Goal: Task Accomplishment & Management: Manage account settings

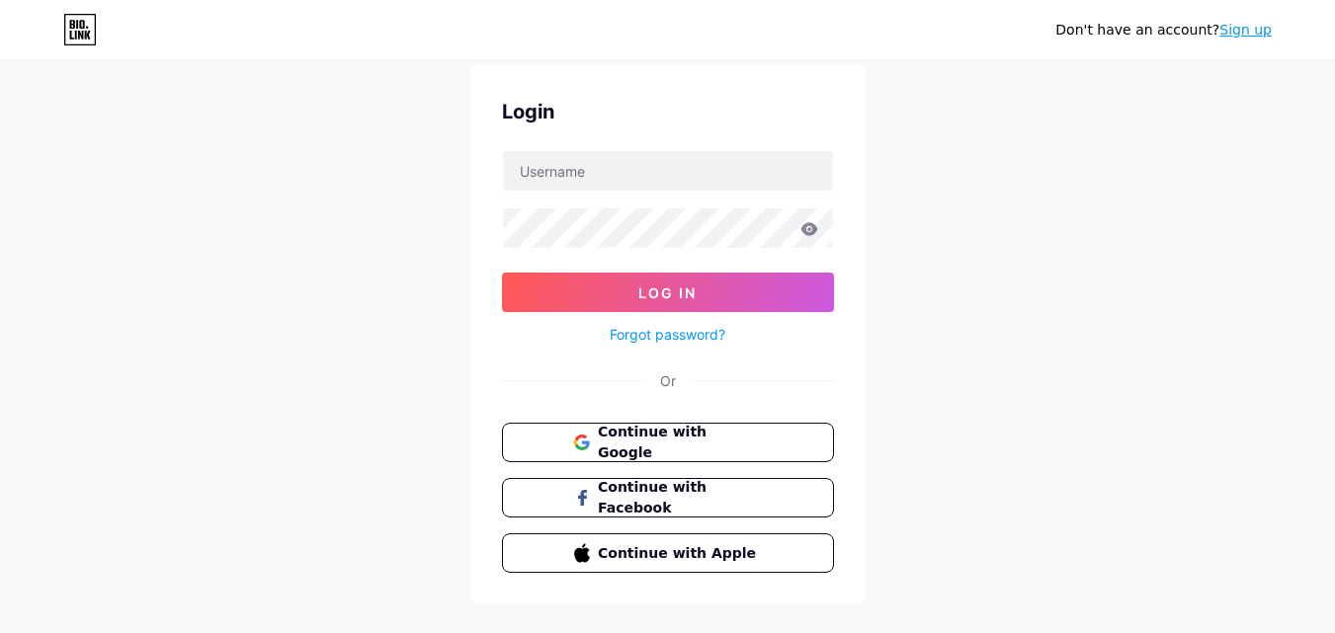
scroll to position [95, 0]
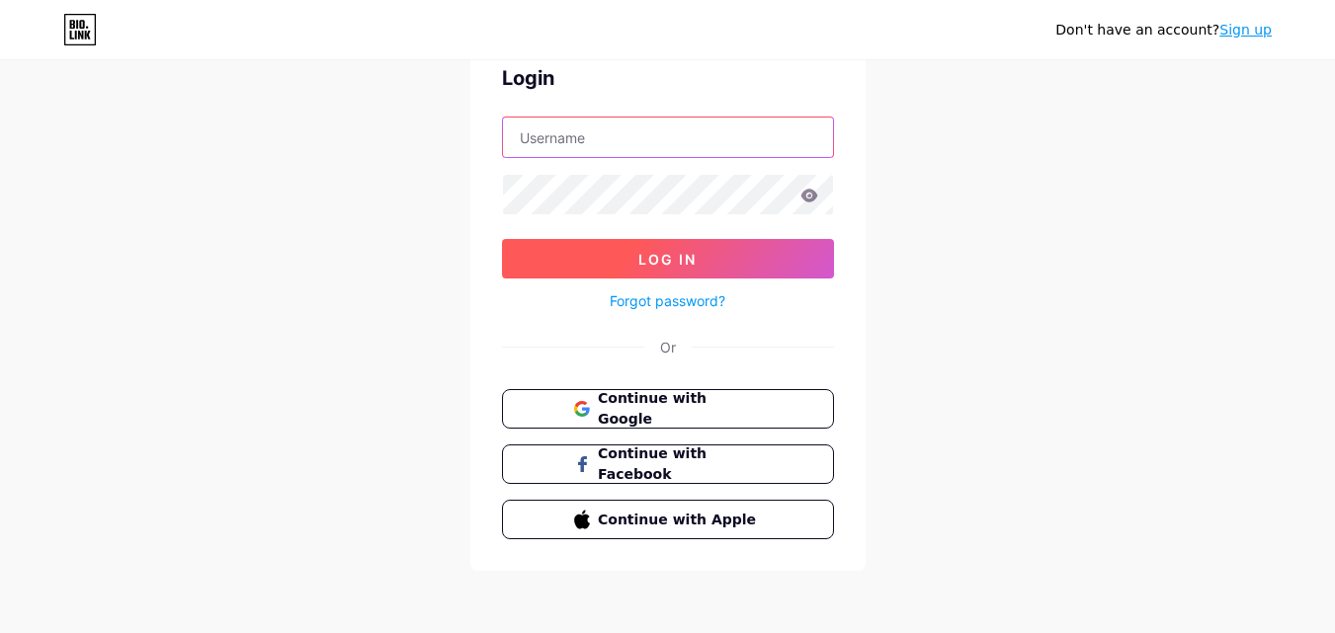
type input "[EMAIL_ADDRESS][DOMAIN_NAME]"
click at [720, 256] on button "Log In" at bounding box center [668, 259] width 332 height 40
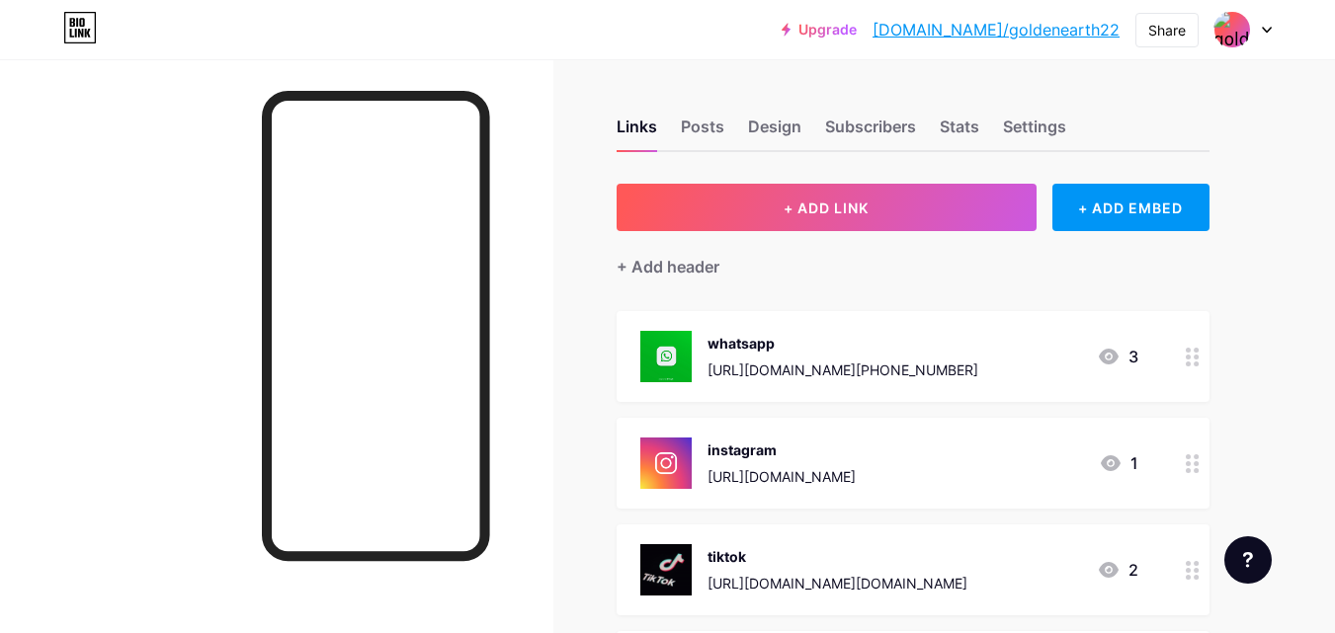
click at [1269, 27] on icon at bounding box center [1267, 30] width 10 height 7
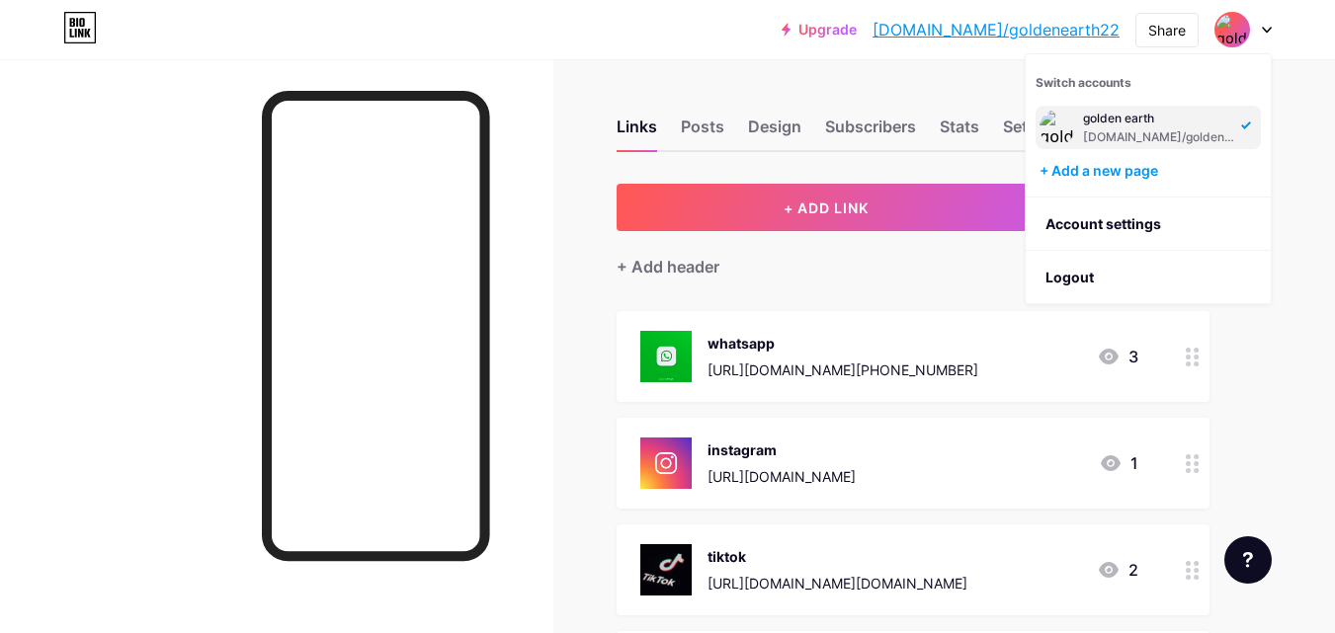
click at [831, 287] on div "+ ADD LINK + ADD EMBED + Add header whatsapp [URL][DOMAIN_NAME][PHONE_NUMBER] 3…" at bounding box center [913, 519] width 593 height 670
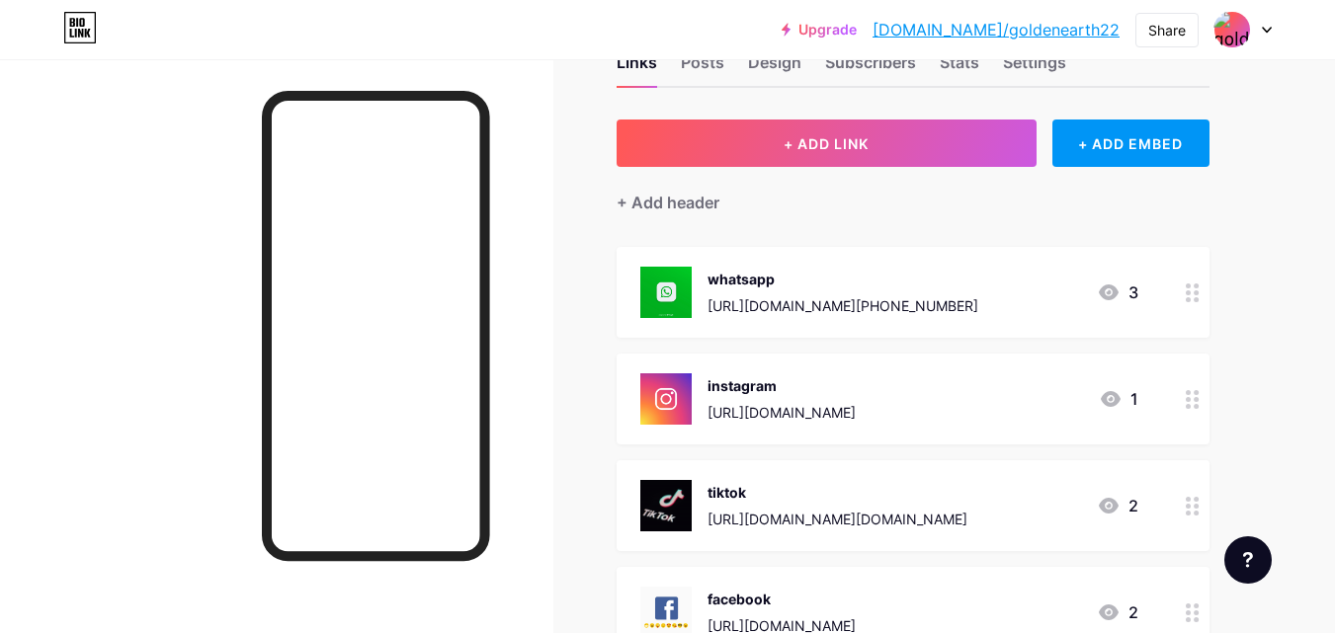
scroll to position [99, 0]
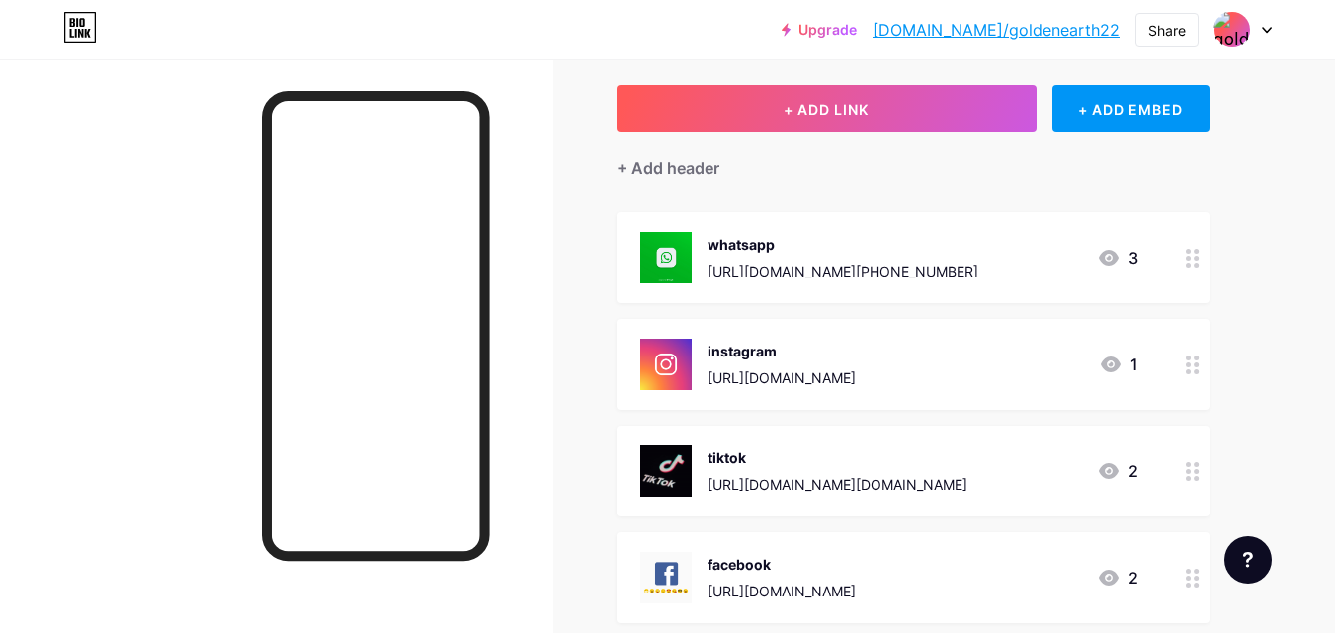
click at [1189, 363] on circle at bounding box center [1188, 365] width 5 height 5
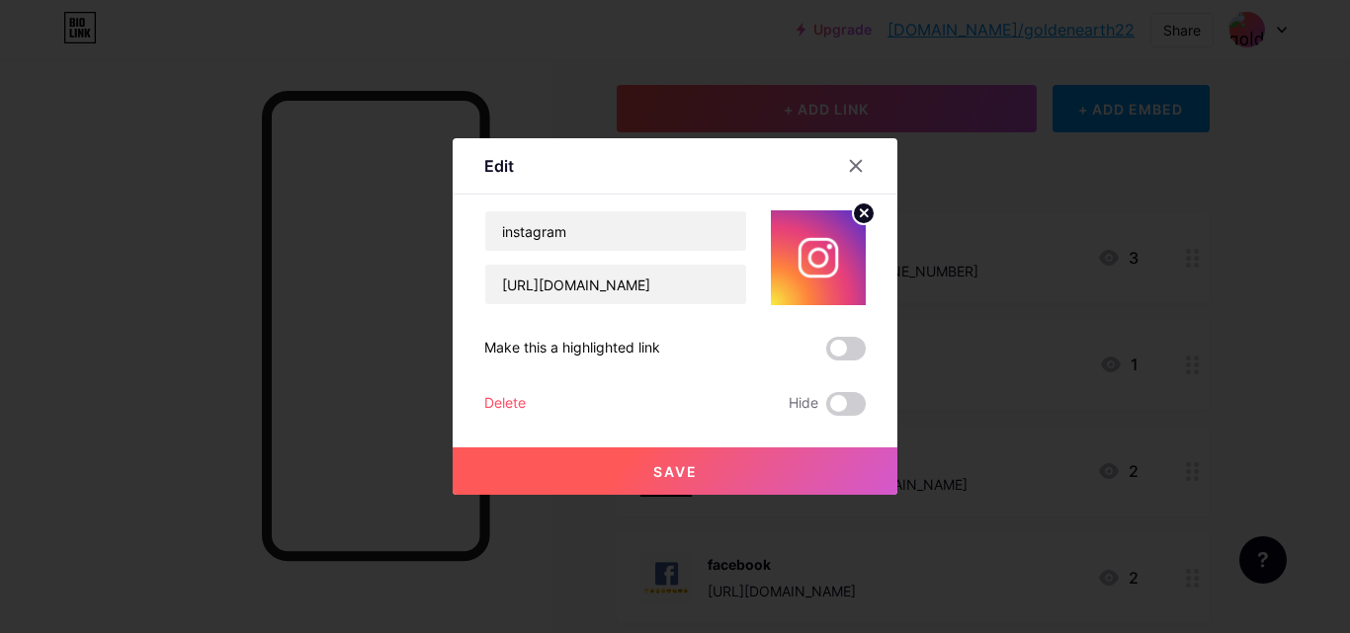
click at [520, 401] on div "Delete" at bounding box center [505, 404] width 42 height 24
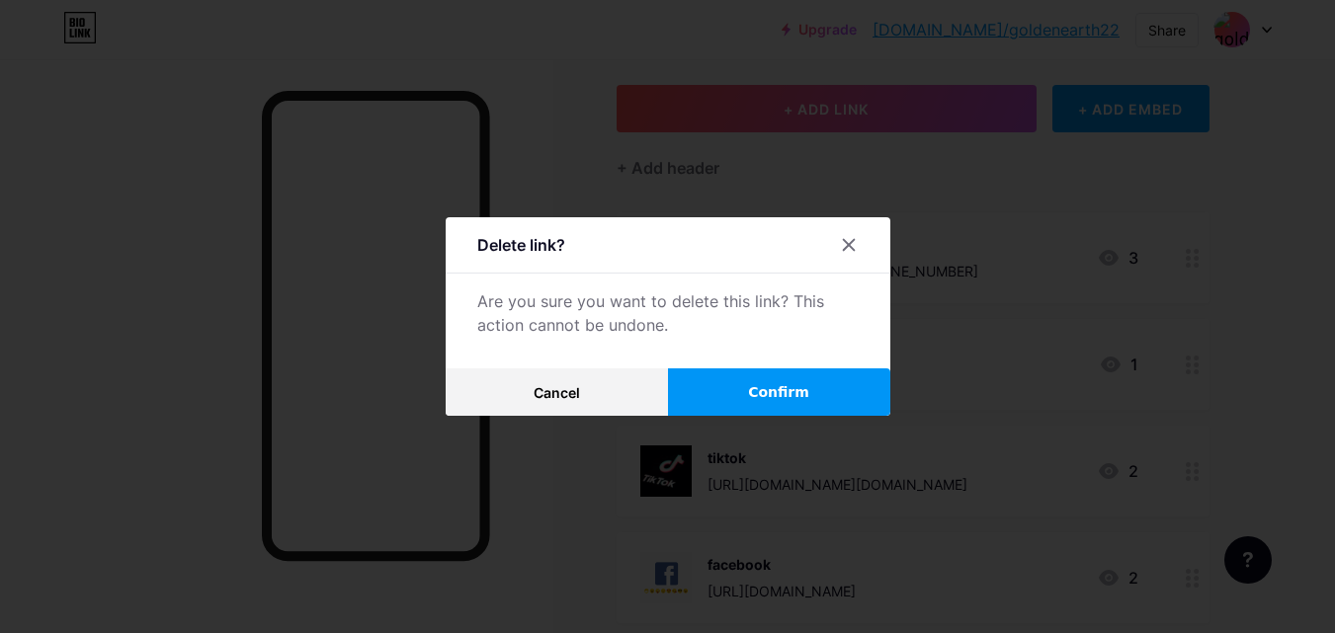
click at [764, 398] on span "Confirm" at bounding box center [778, 392] width 61 height 21
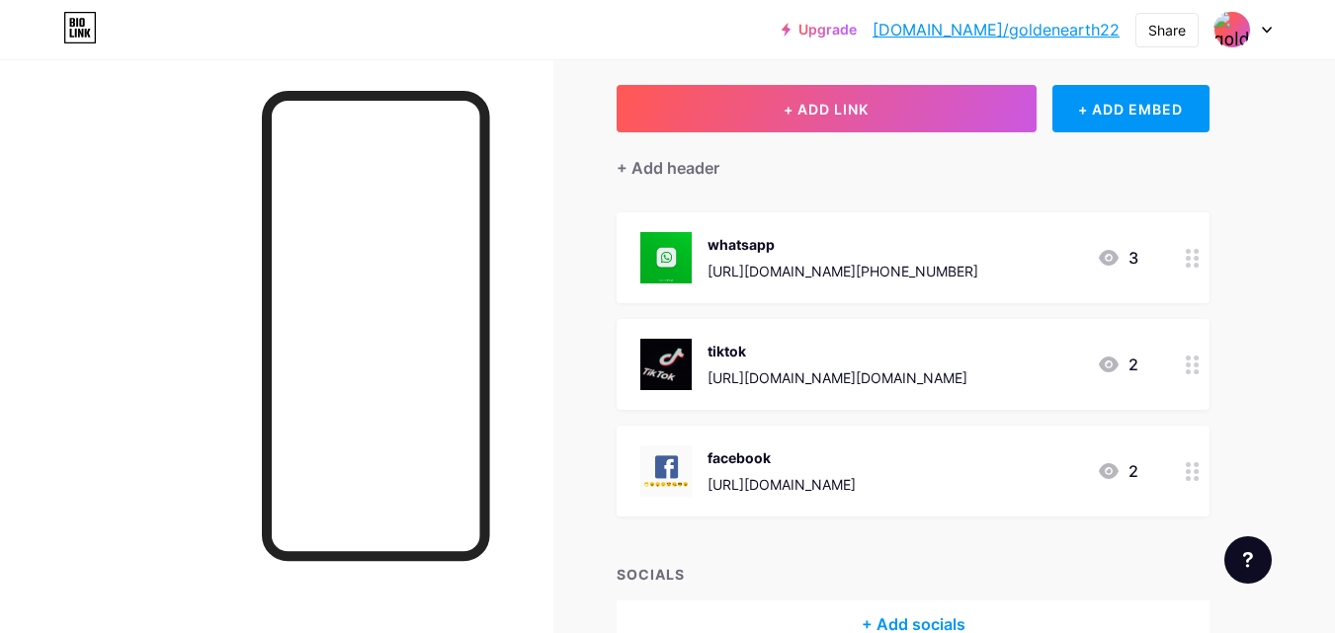
click at [1180, 369] on div at bounding box center [1193, 364] width 34 height 91
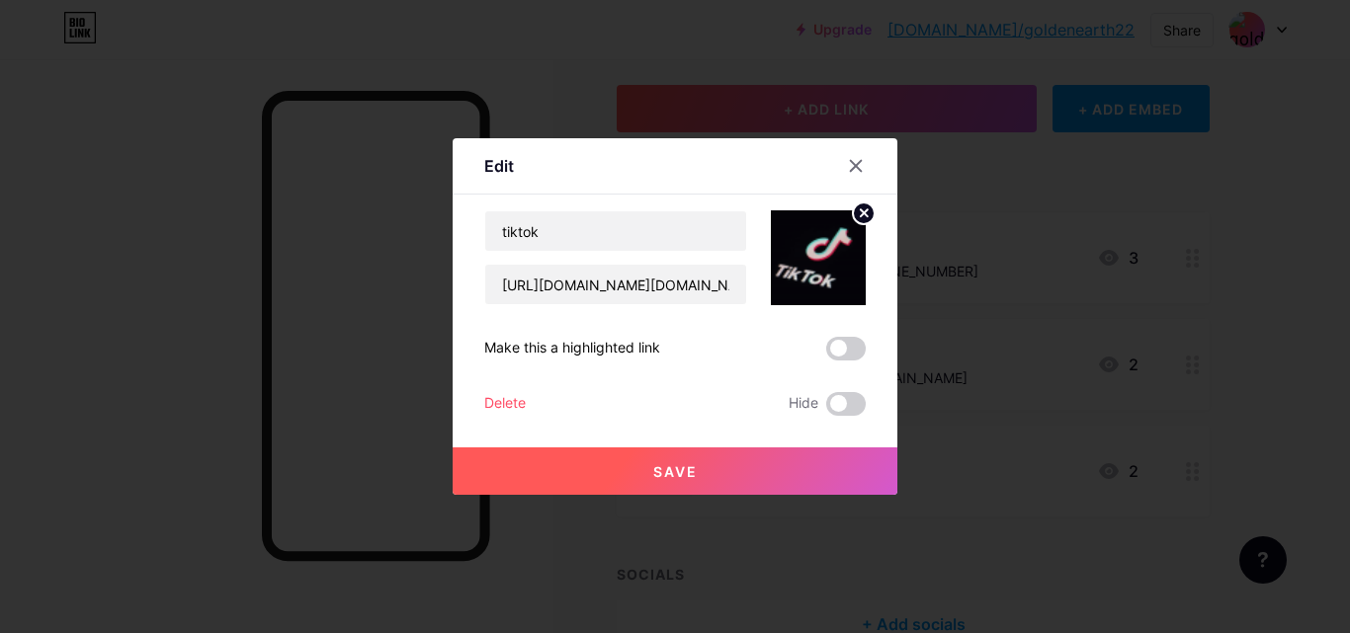
click at [499, 403] on div "Delete" at bounding box center [505, 404] width 42 height 24
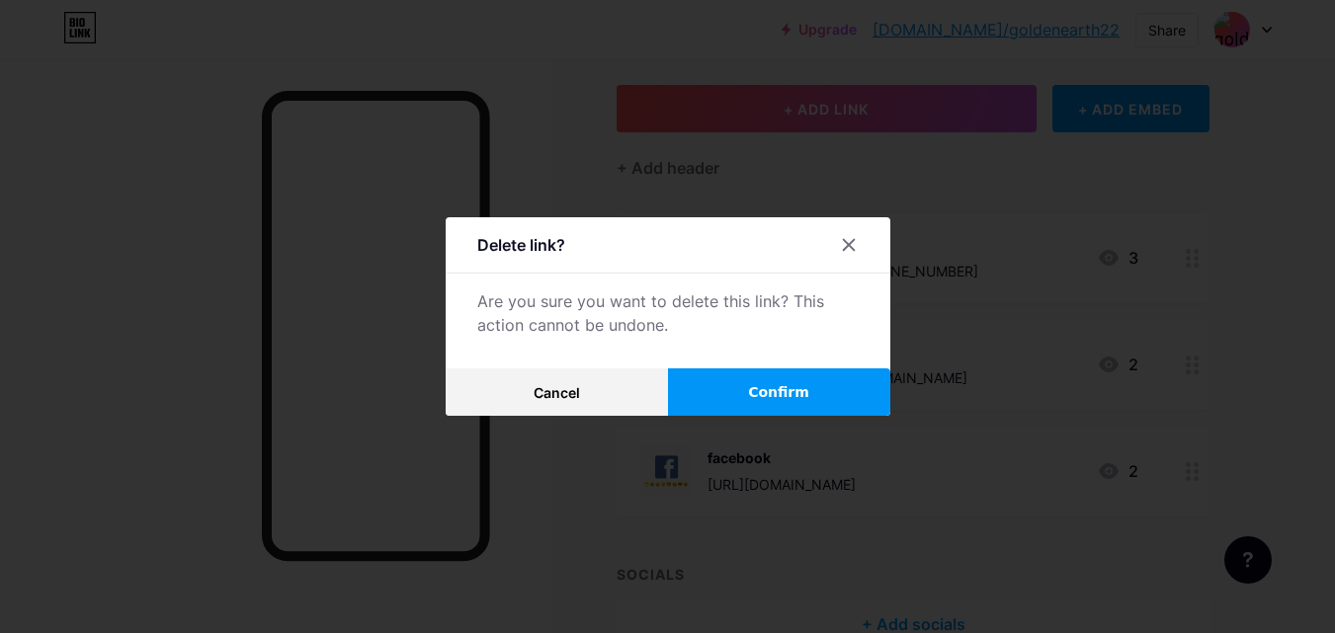
click at [749, 387] on button "Confirm" at bounding box center [779, 392] width 222 height 47
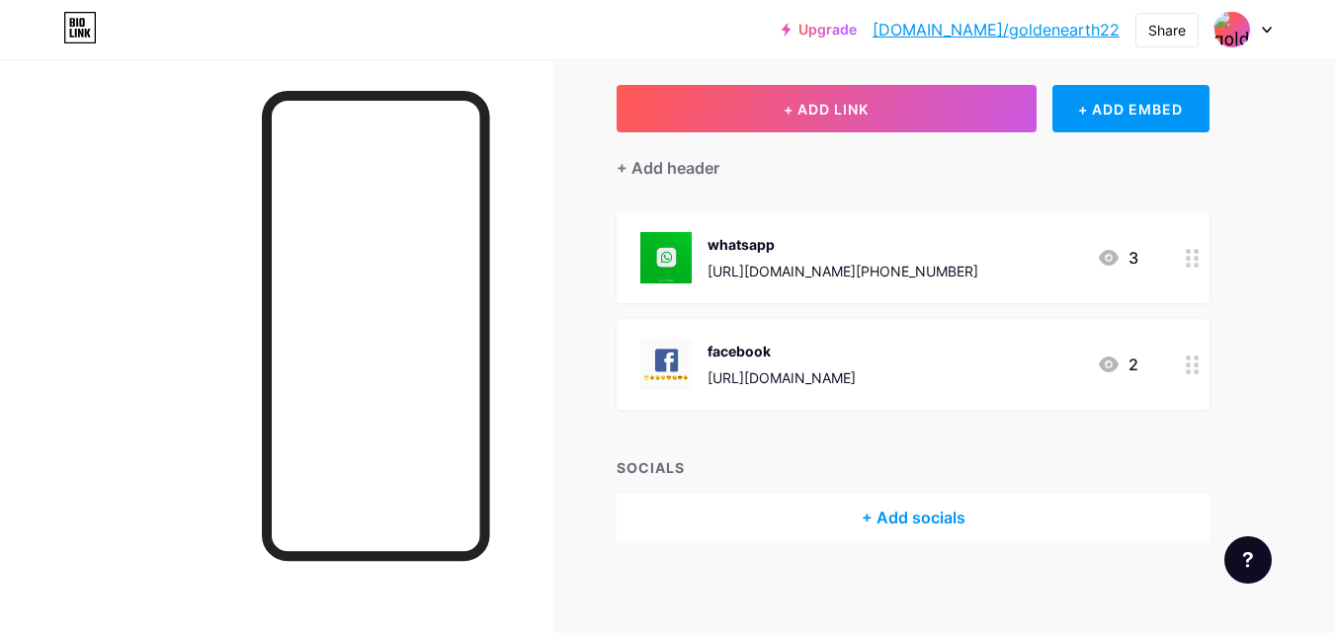
click at [1178, 374] on div at bounding box center [1193, 364] width 34 height 91
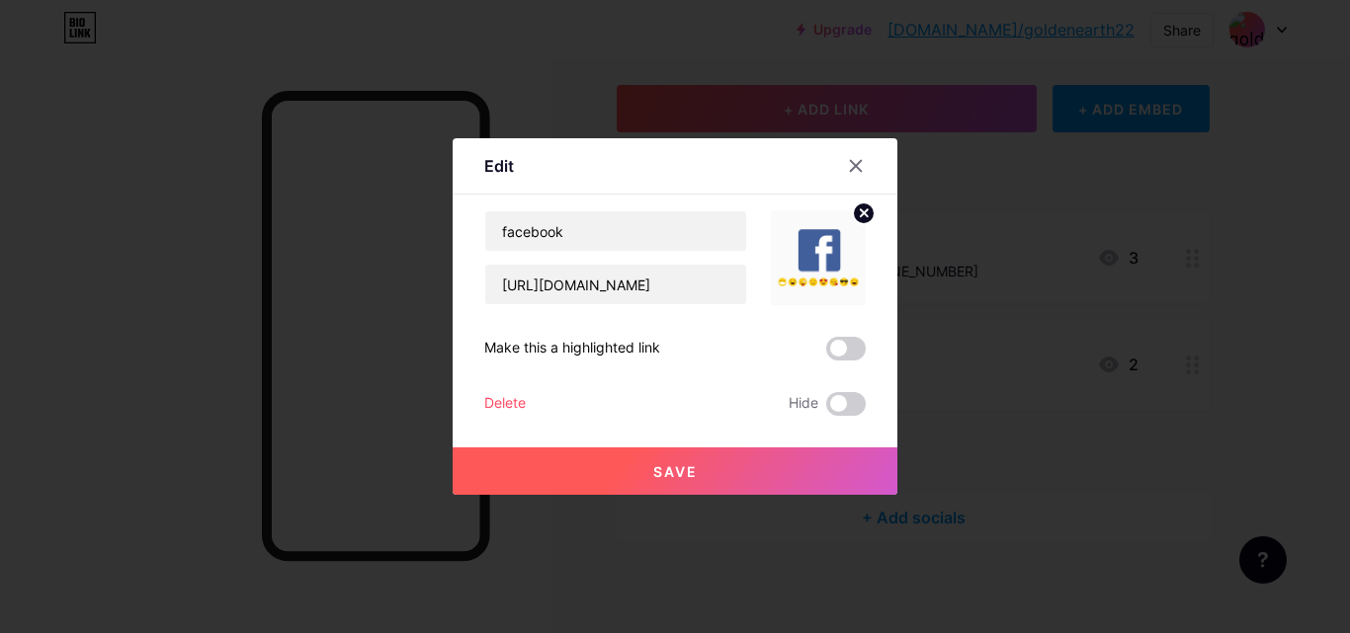
click at [502, 397] on div "Delete" at bounding box center [505, 404] width 42 height 24
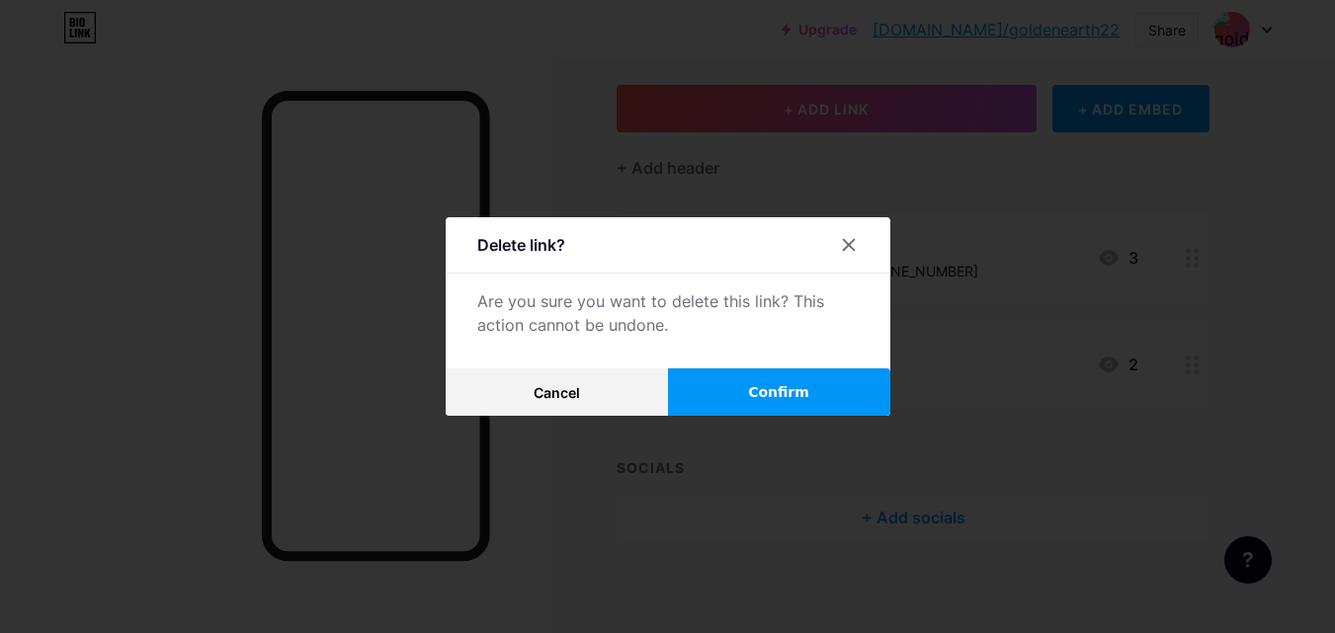
click at [699, 399] on button "Confirm" at bounding box center [779, 392] width 222 height 47
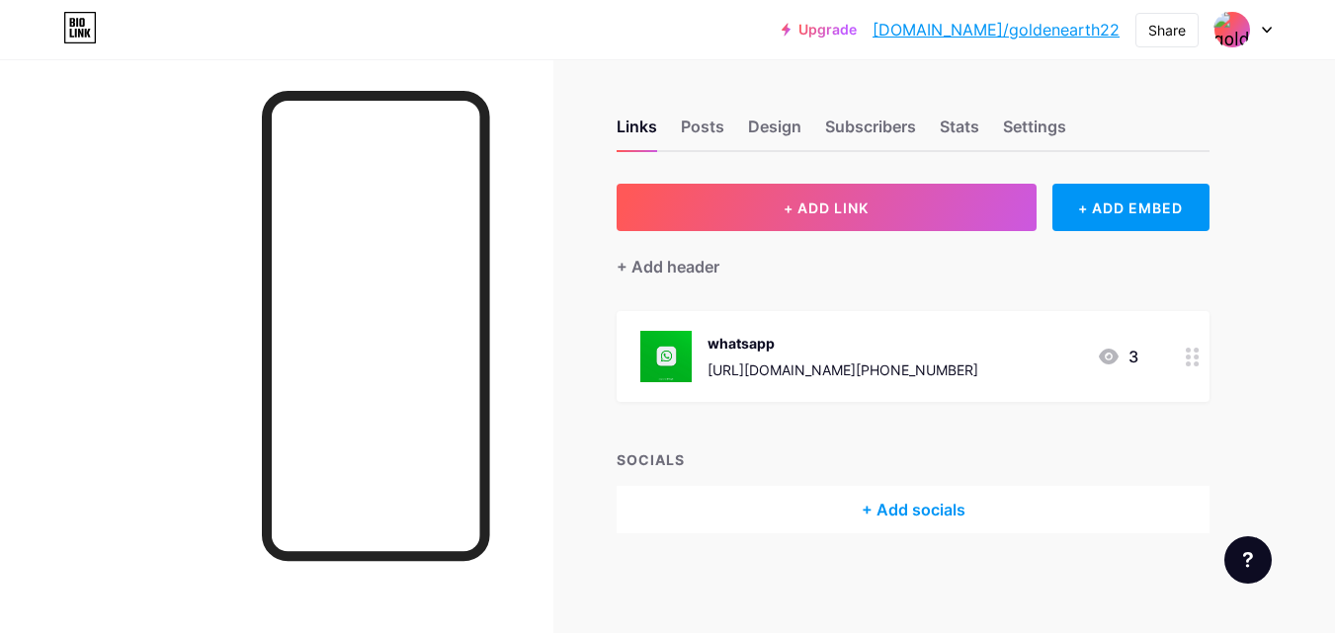
scroll to position [0, 0]
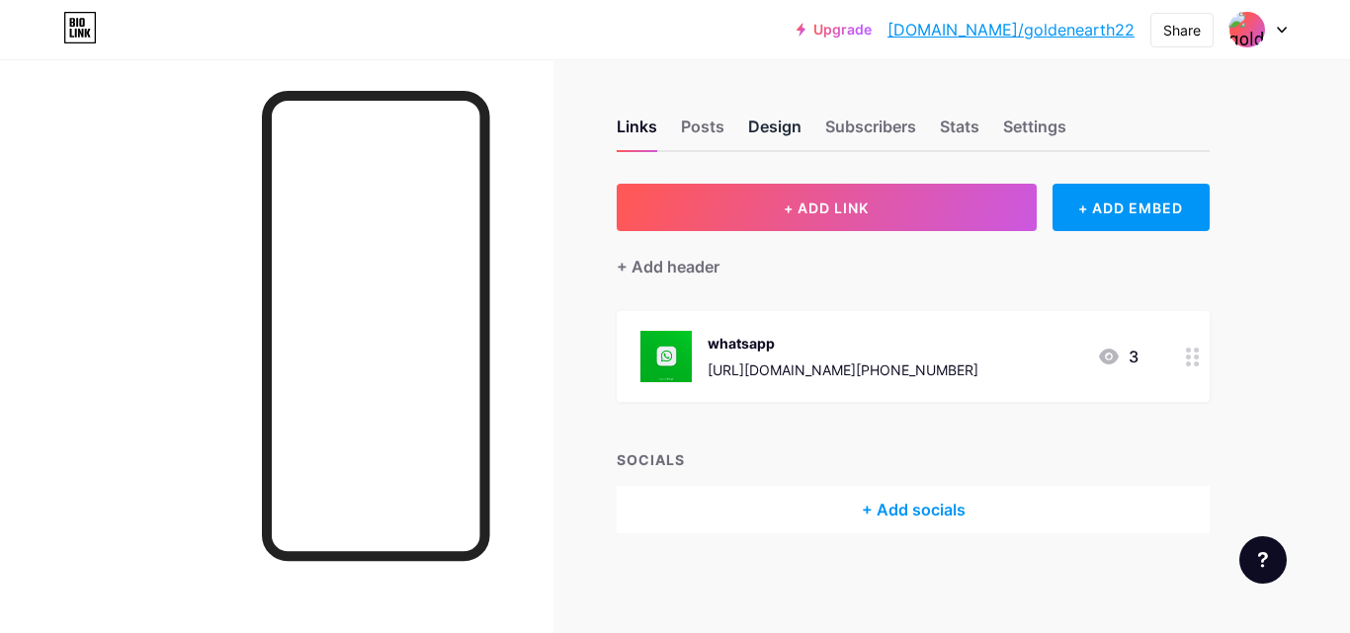
click at [751, 124] on div "Design" at bounding box center [774, 133] width 53 height 36
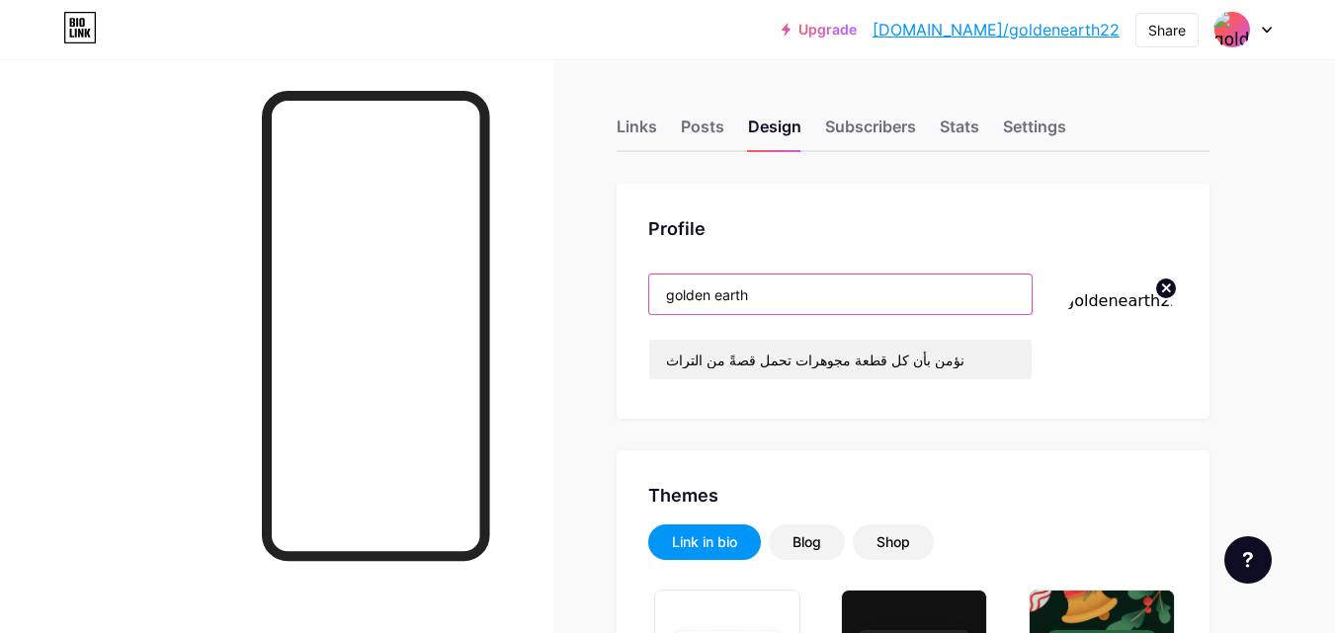
click at [739, 299] on input "golden earth" at bounding box center [840, 295] width 382 height 40
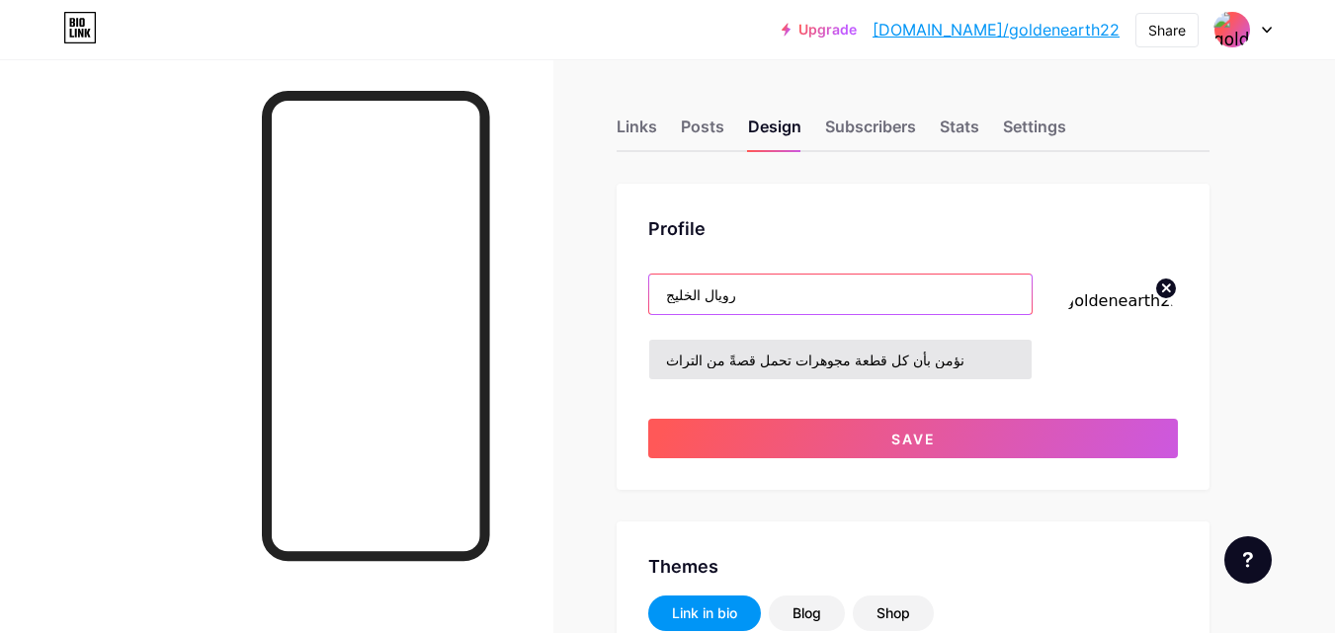
type input "رويال الخليج"
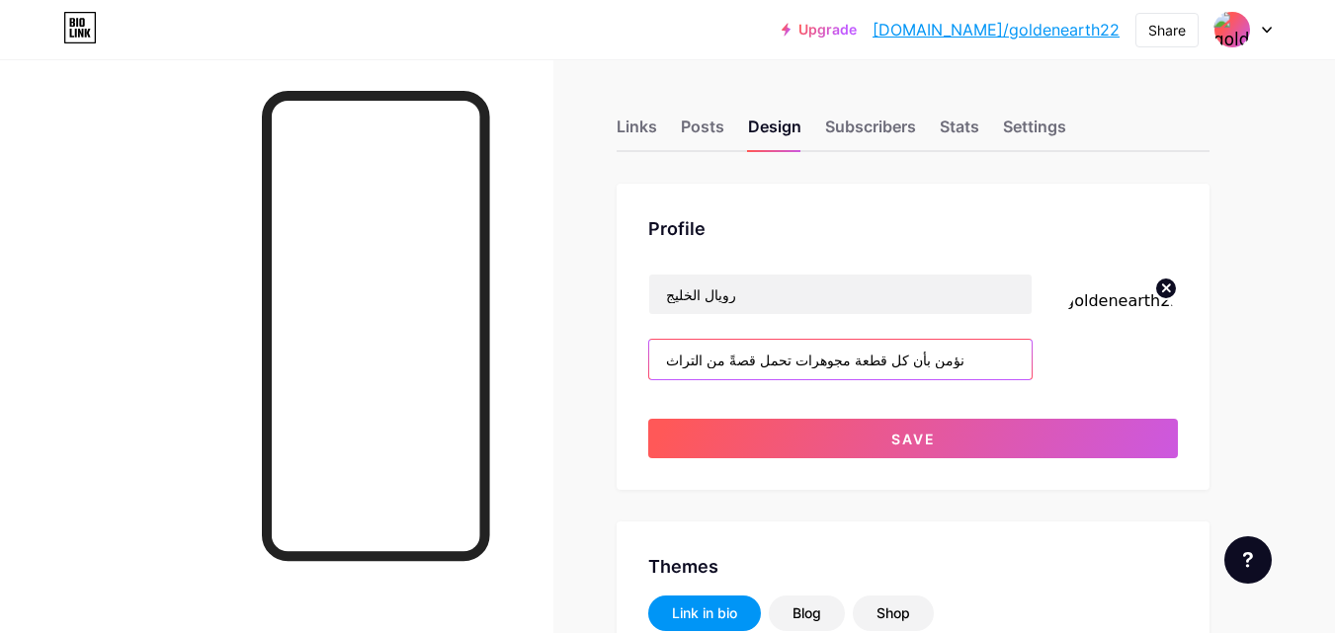
click at [879, 354] on input "نؤمن بأن كل قطعة مجوهرات تحمل قصةً من التراث" at bounding box center [840, 360] width 382 height 40
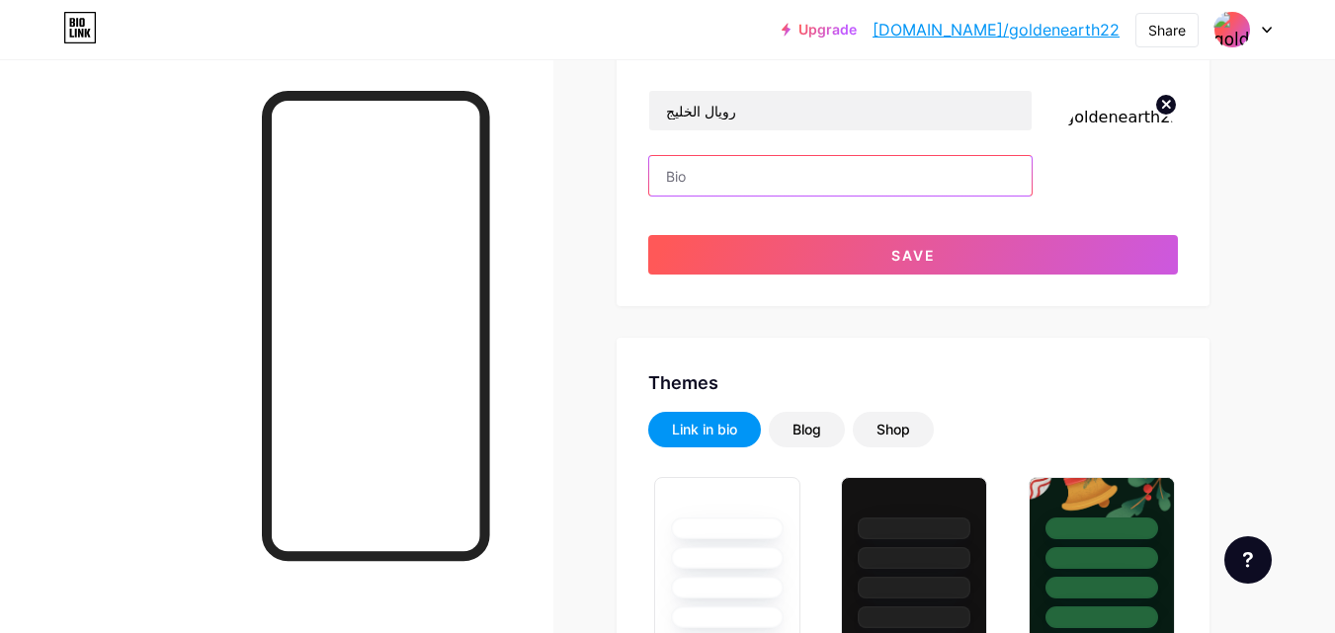
scroll to position [198, 0]
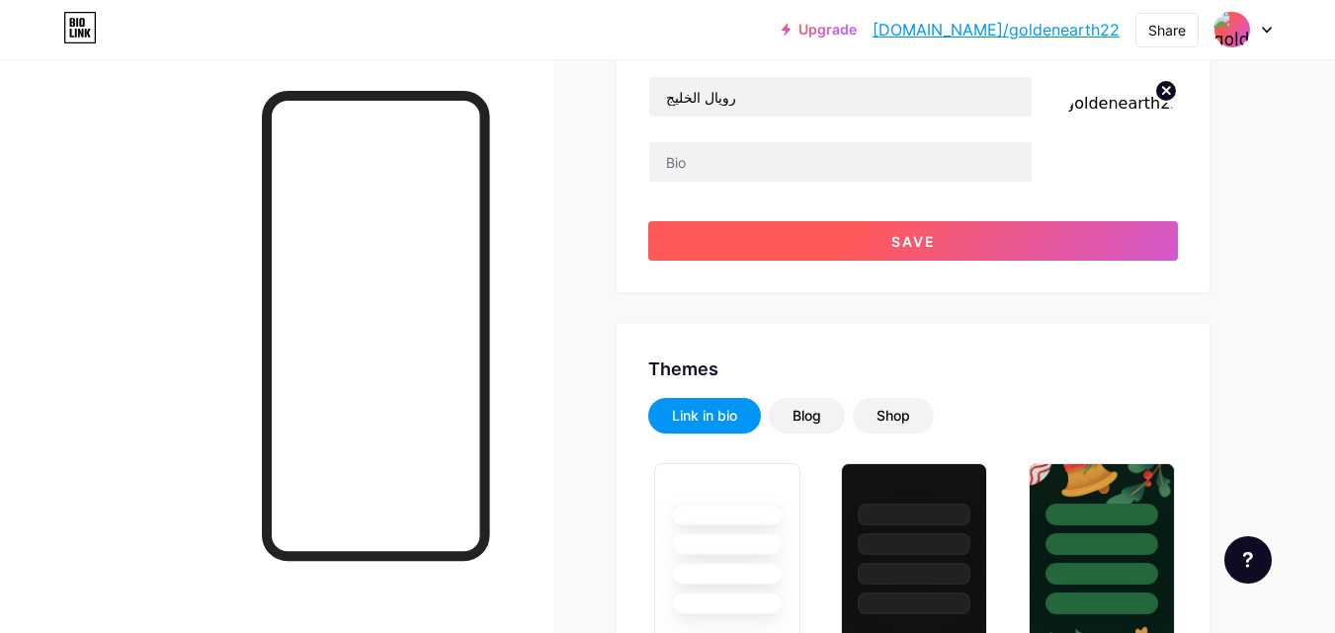
click at [1002, 234] on button "Save" at bounding box center [913, 241] width 530 height 40
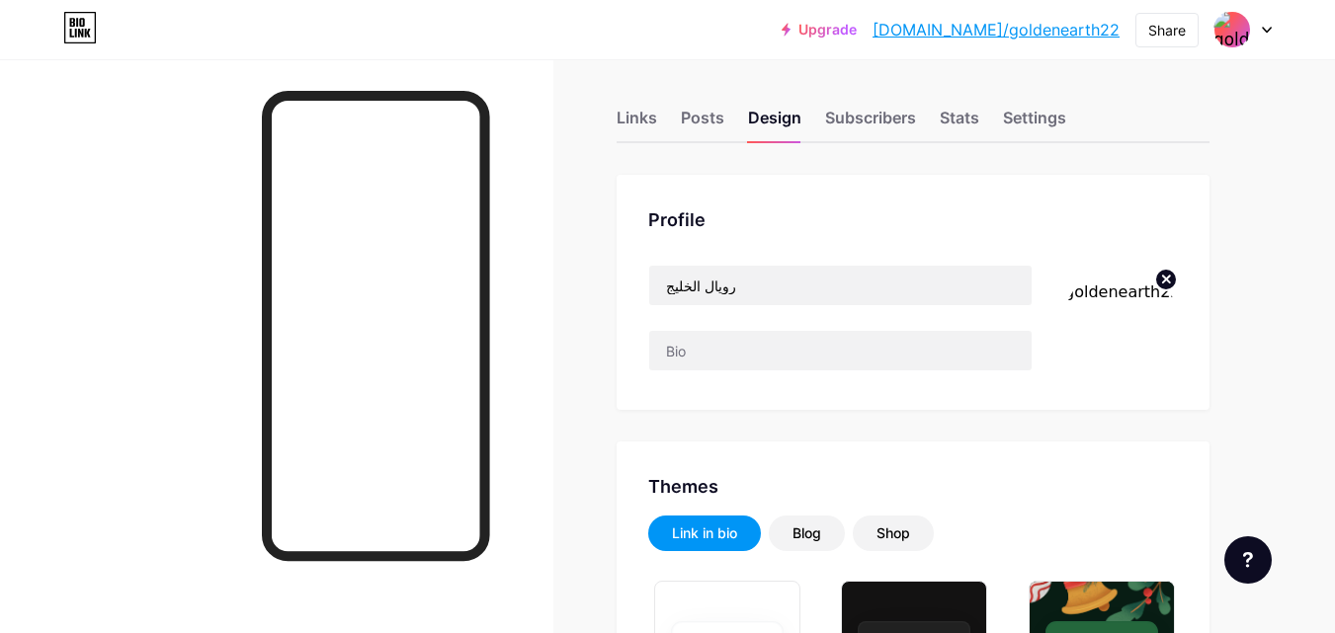
scroll to position [0, 0]
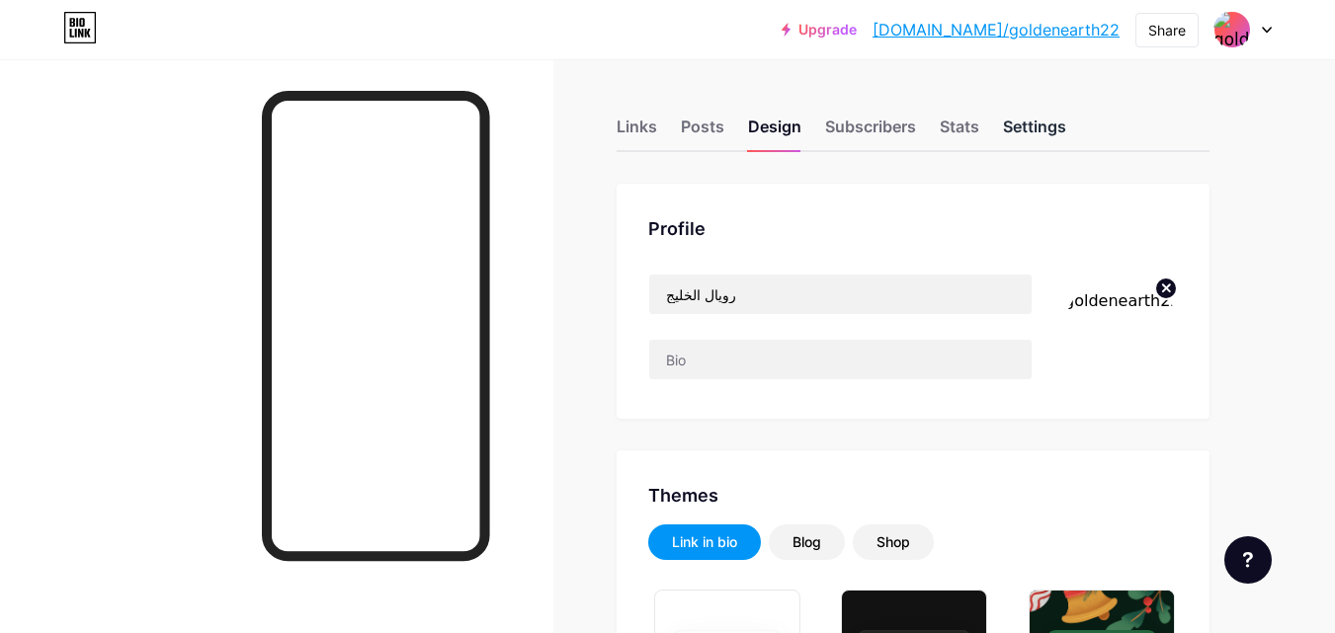
click at [1032, 120] on div "Settings" at bounding box center [1034, 133] width 63 height 36
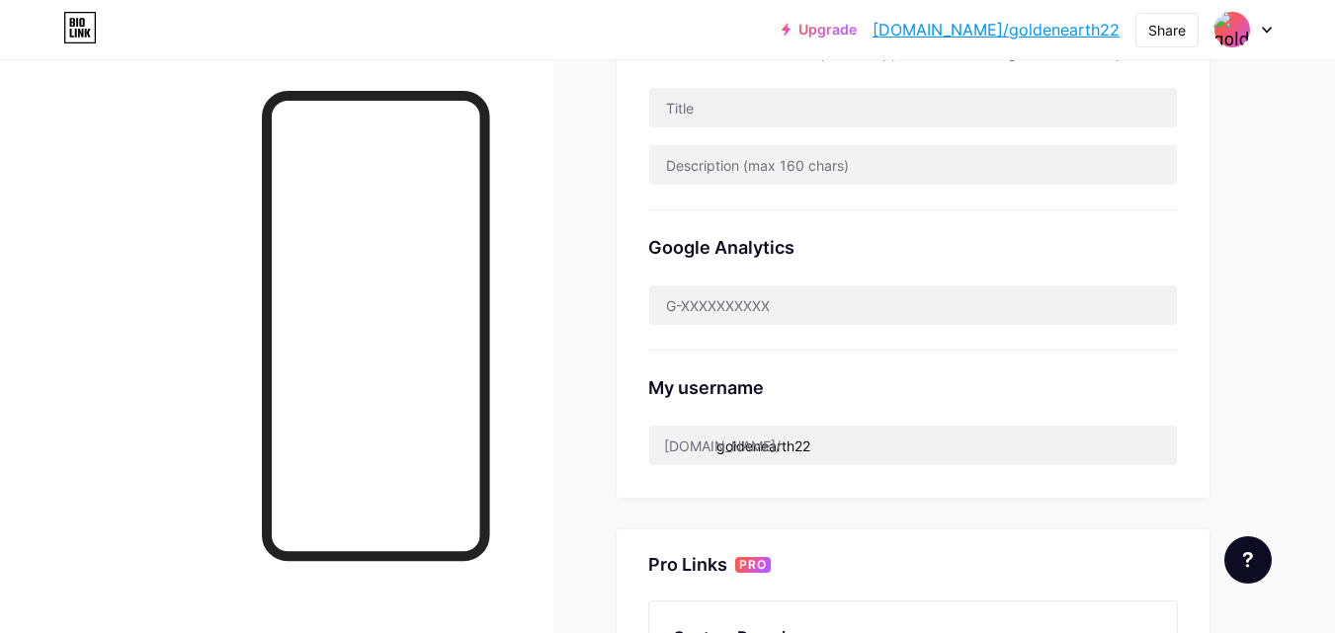
scroll to position [494, 0]
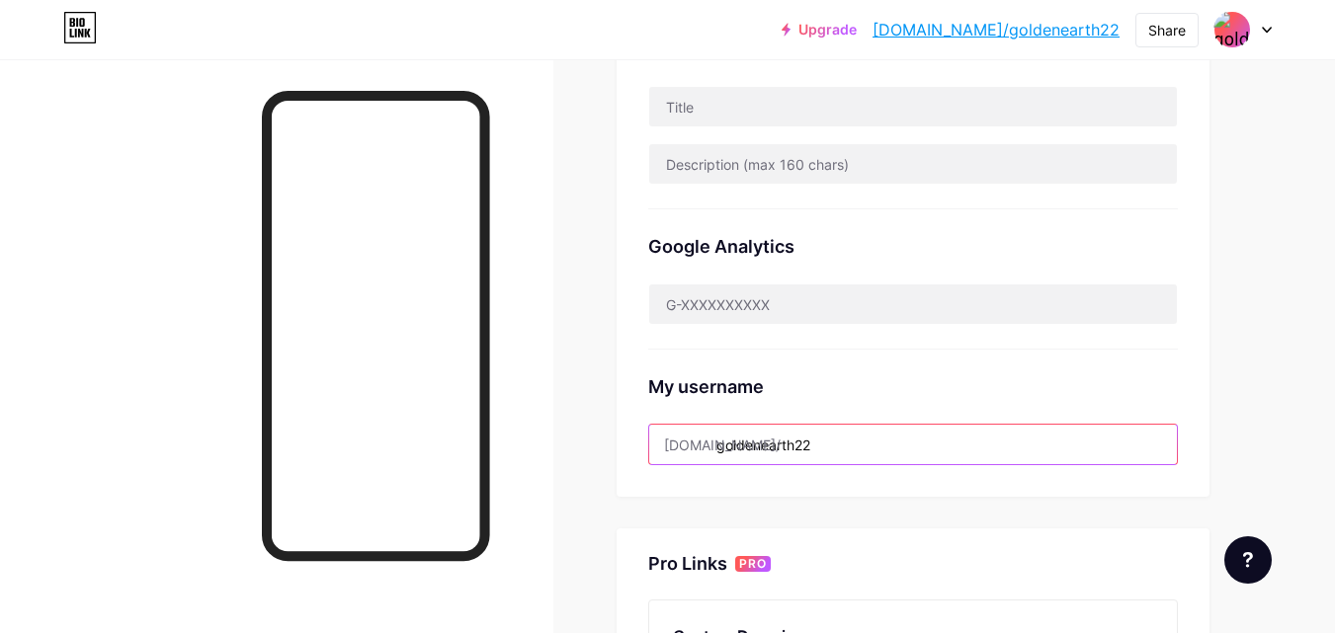
click at [848, 453] on input "goldenearth22" at bounding box center [913, 445] width 528 height 40
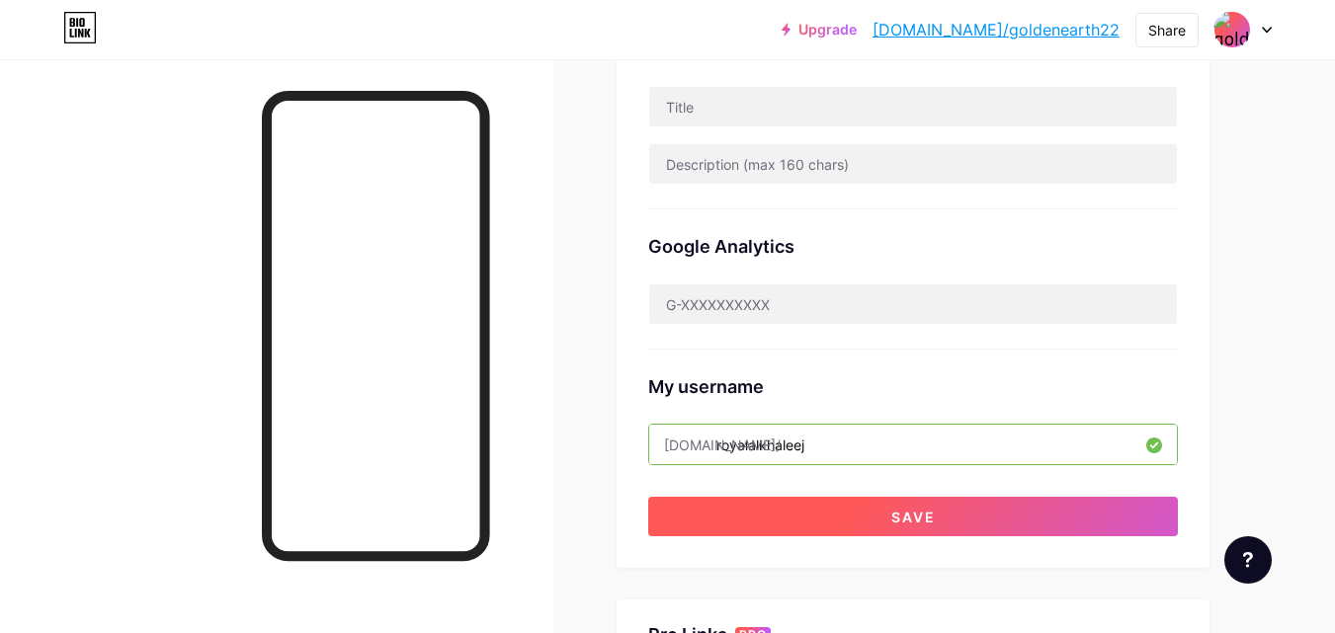
type input "royalalkhaleej"
click at [901, 513] on span "Save" at bounding box center [913, 517] width 44 height 17
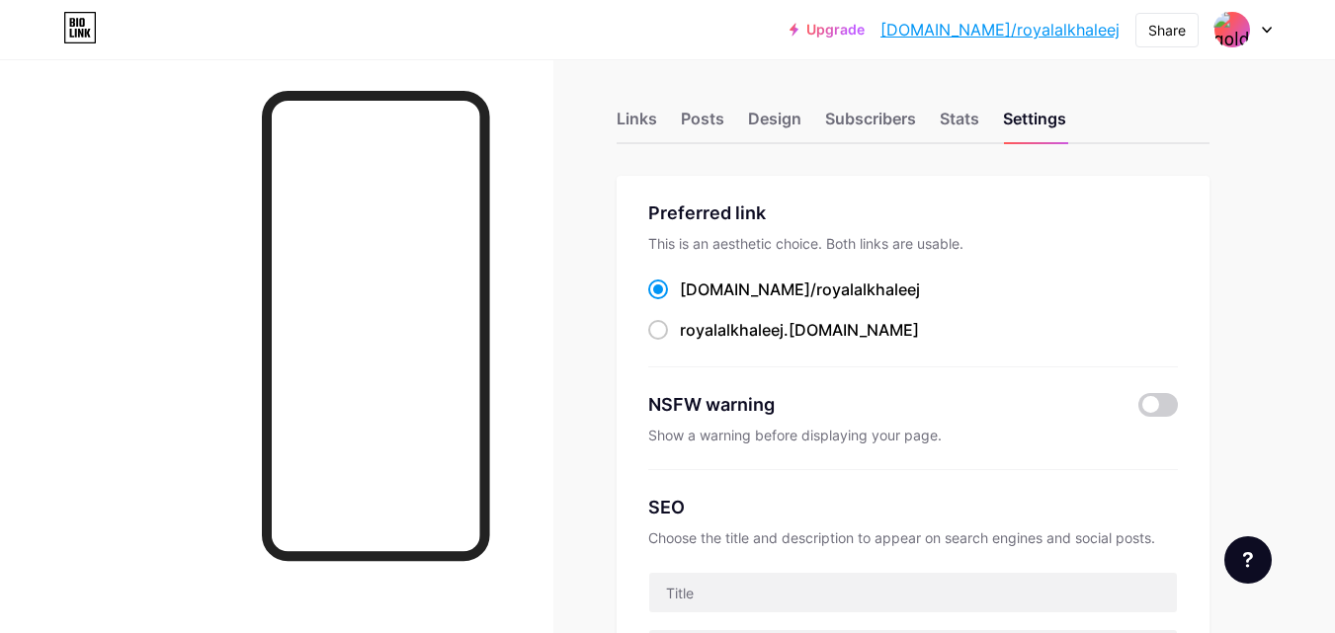
scroll to position [0, 0]
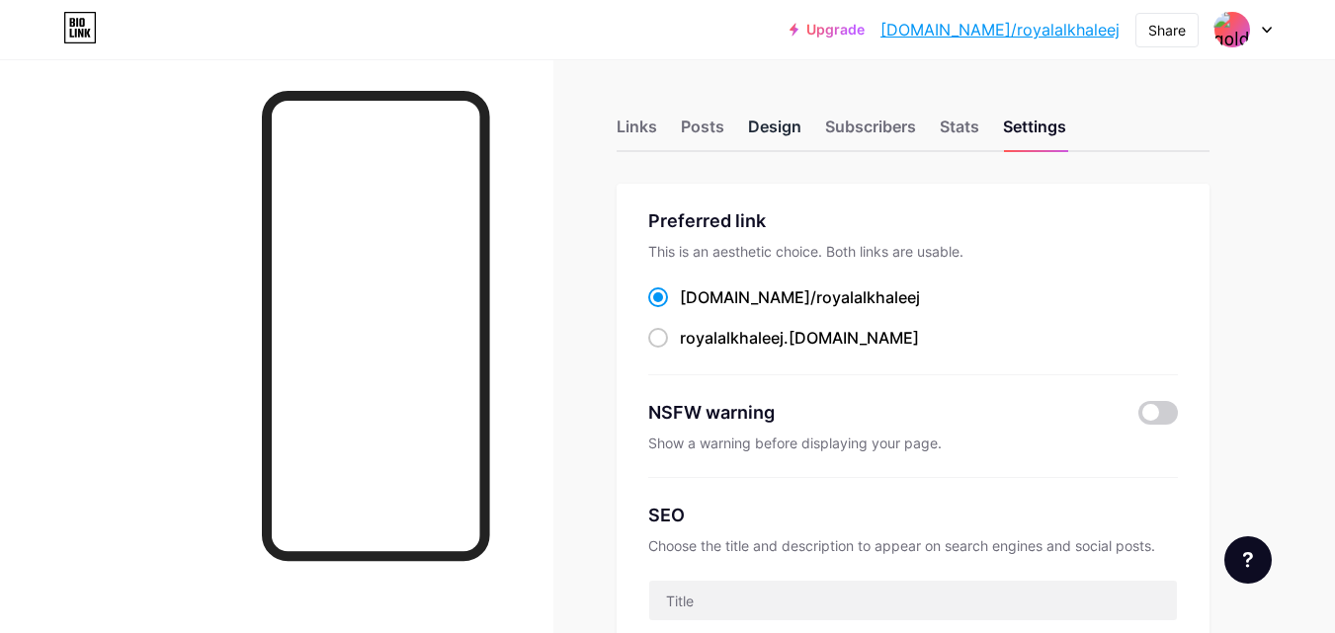
click at [756, 126] on div "Design" at bounding box center [774, 133] width 53 height 36
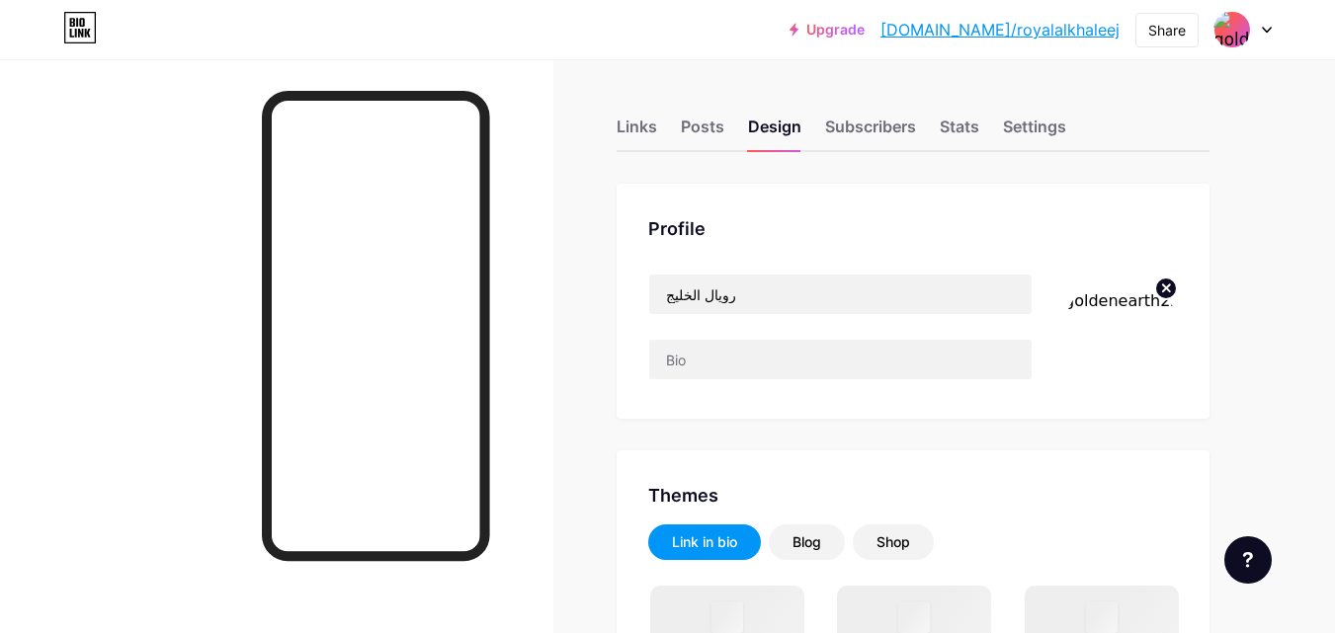
click at [1100, 323] on img at bounding box center [1121, 331] width 114 height 114
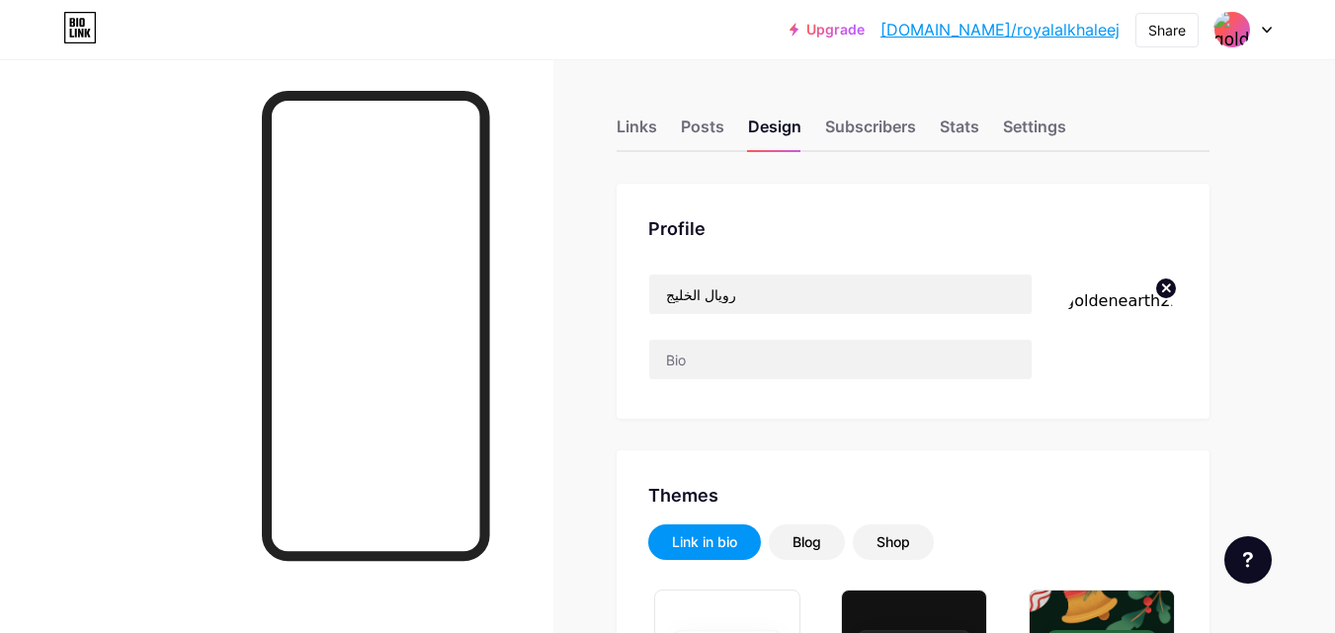
click at [1171, 294] on circle at bounding box center [1166, 289] width 22 height 22
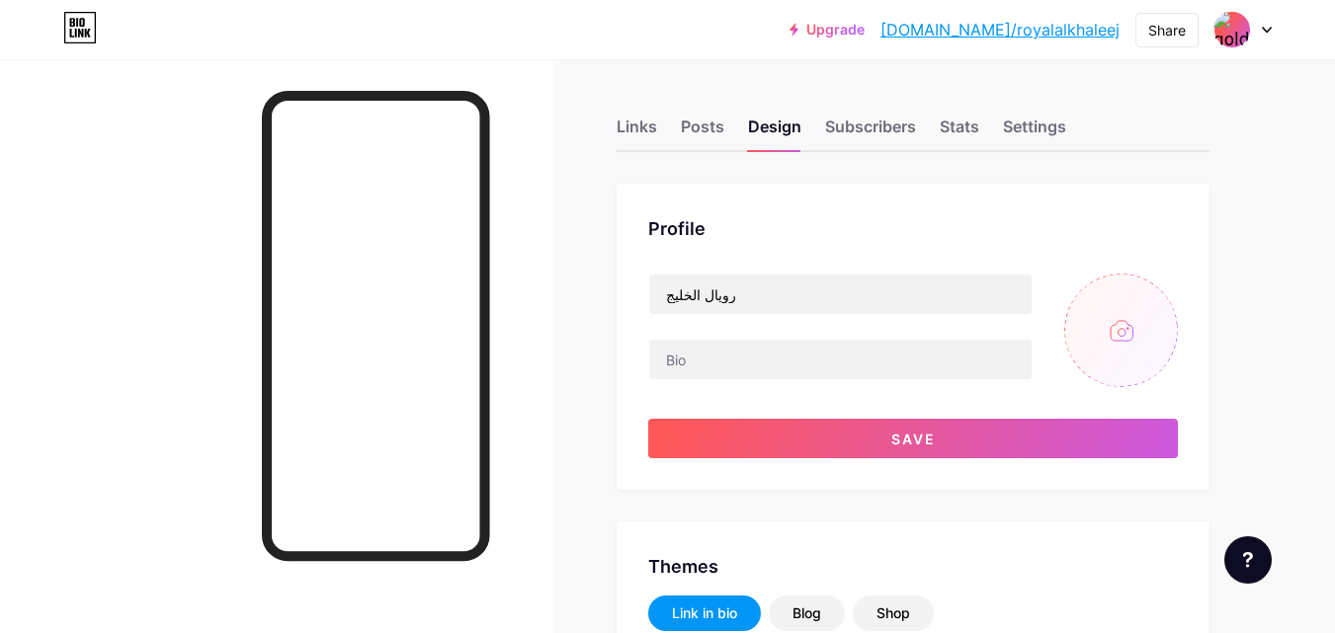
click at [1136, 338] on input "file" at bounding box center [1121, 331] width 114 height 114
type input "C:\fakepath\Add a Subheading - 1.png"
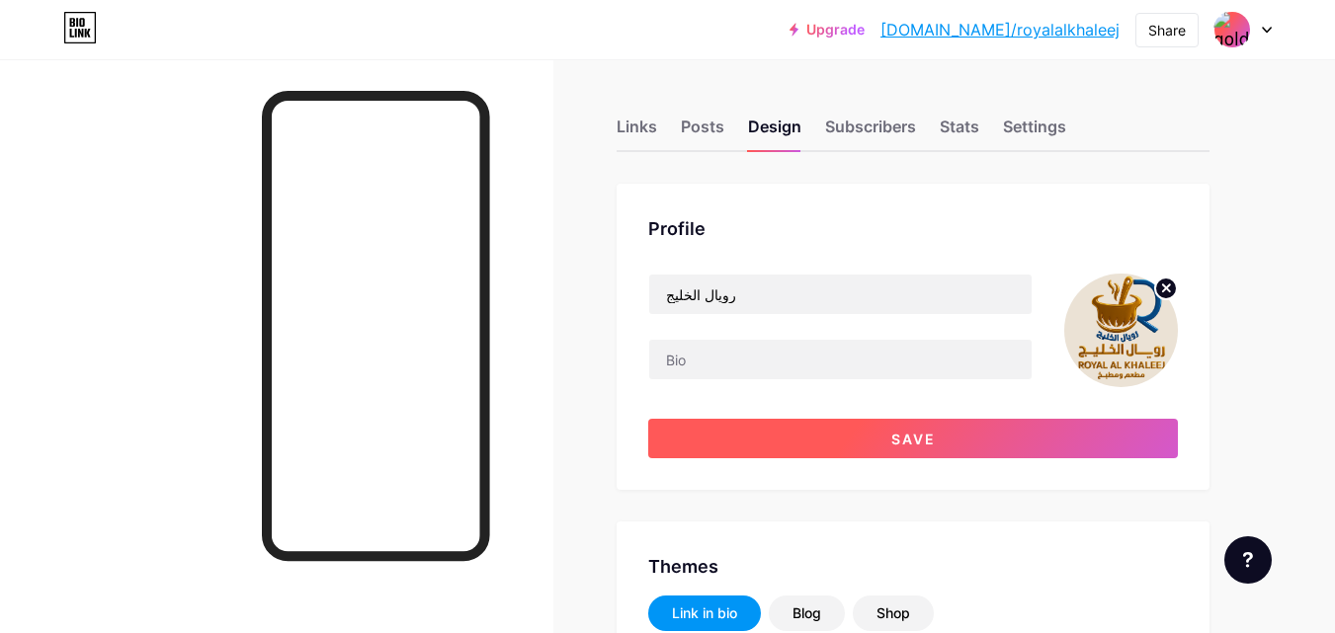
click at [848, 446] on button "Save" at bounding box center [913, 439] width 530 height 40
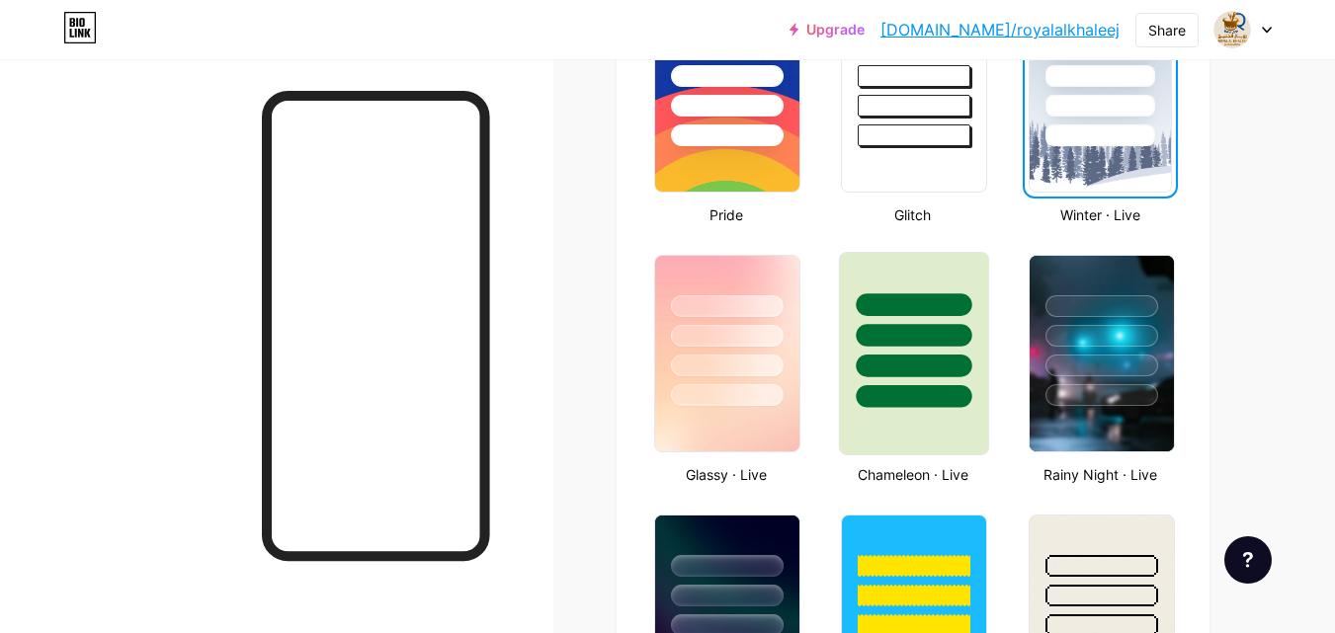
scroll to position [889, 0]
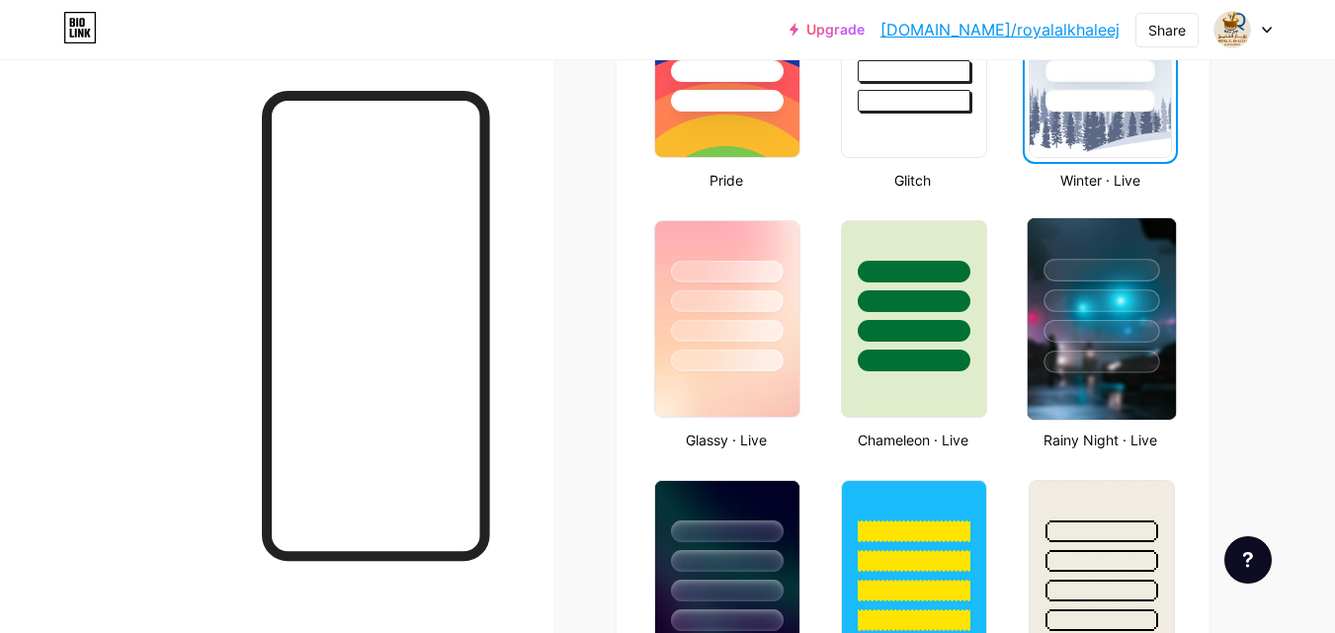
click at [1063, 368] on div at bounding box center [1102, 362] width 116 height 23
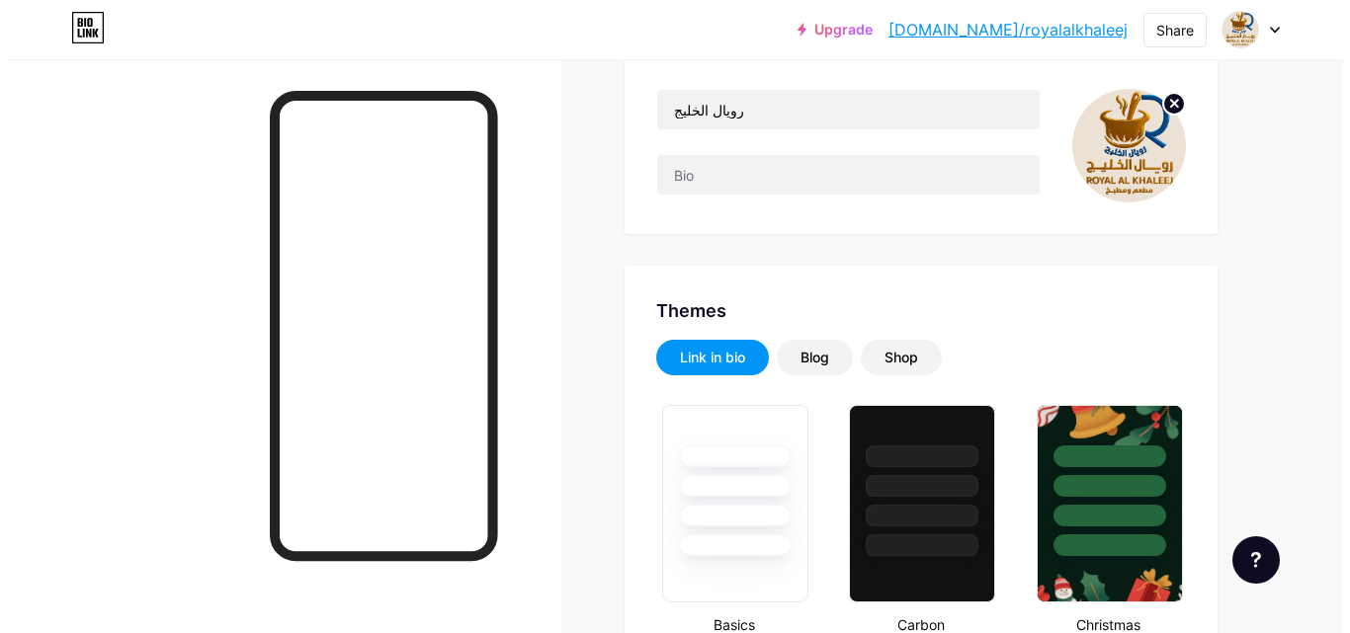
scroll to position [0, 0]
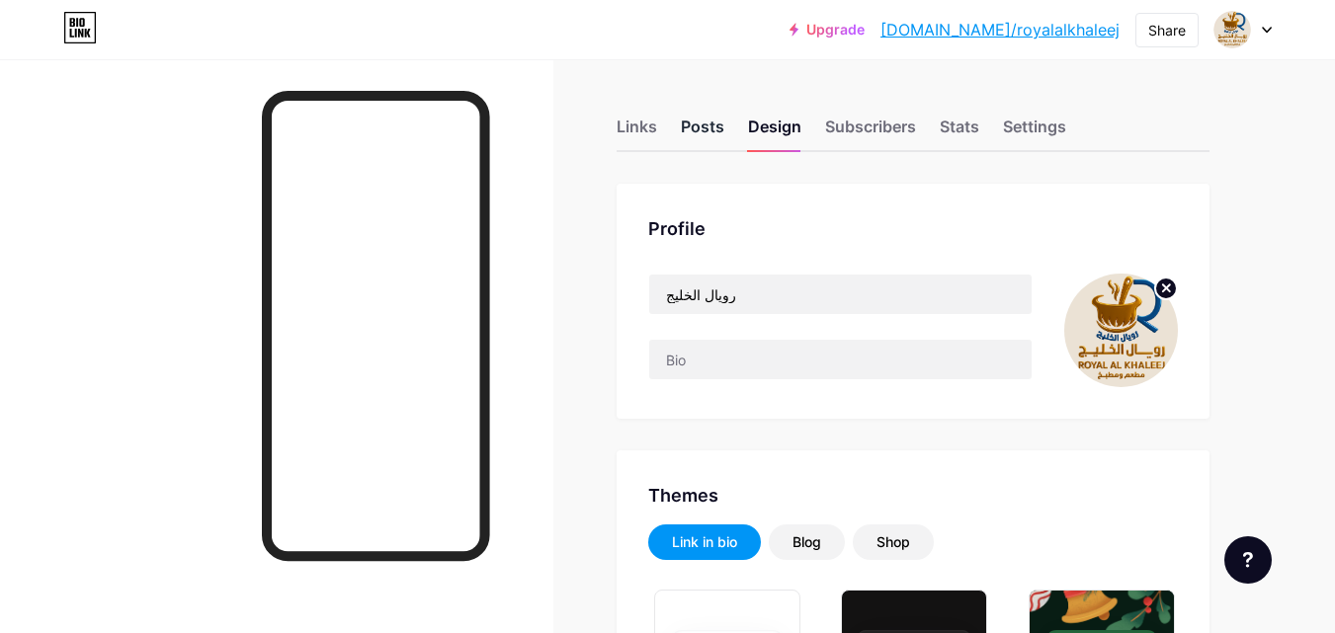
click at [690, 135] on div "Posts" at bounding box center [702, 133] width 43 height 36
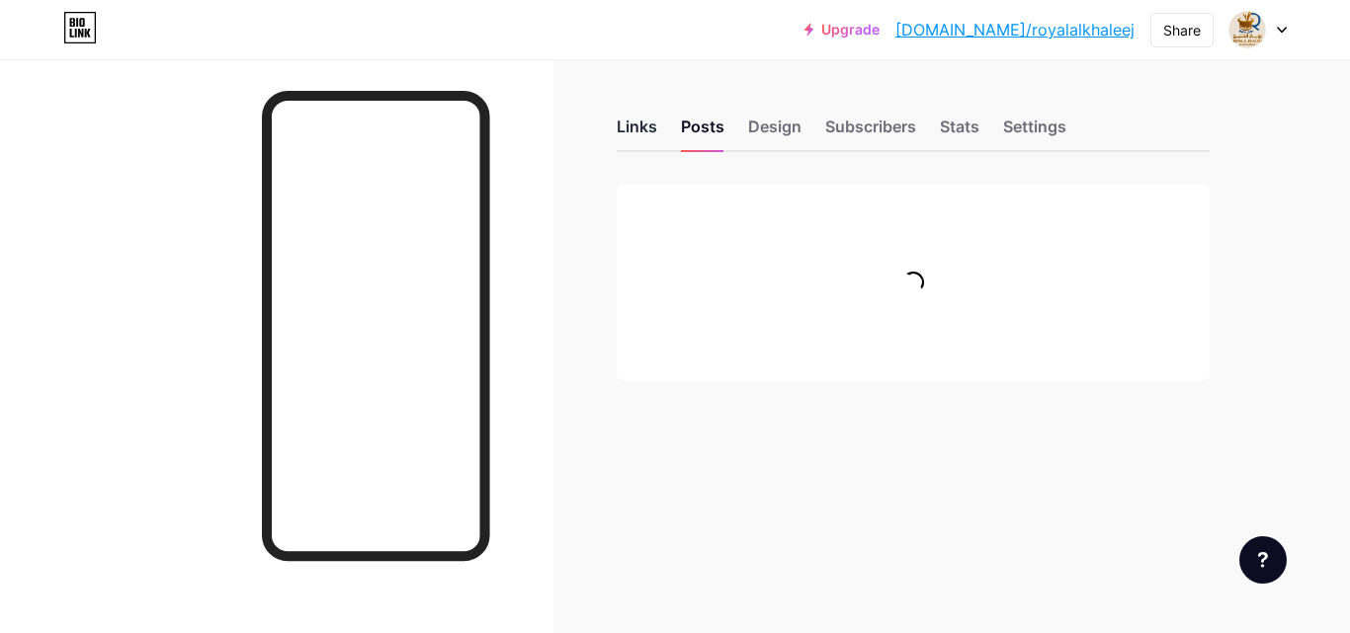
click at [646, 130] on div "Links" at bounding box center [637, 133] width 41 height 36
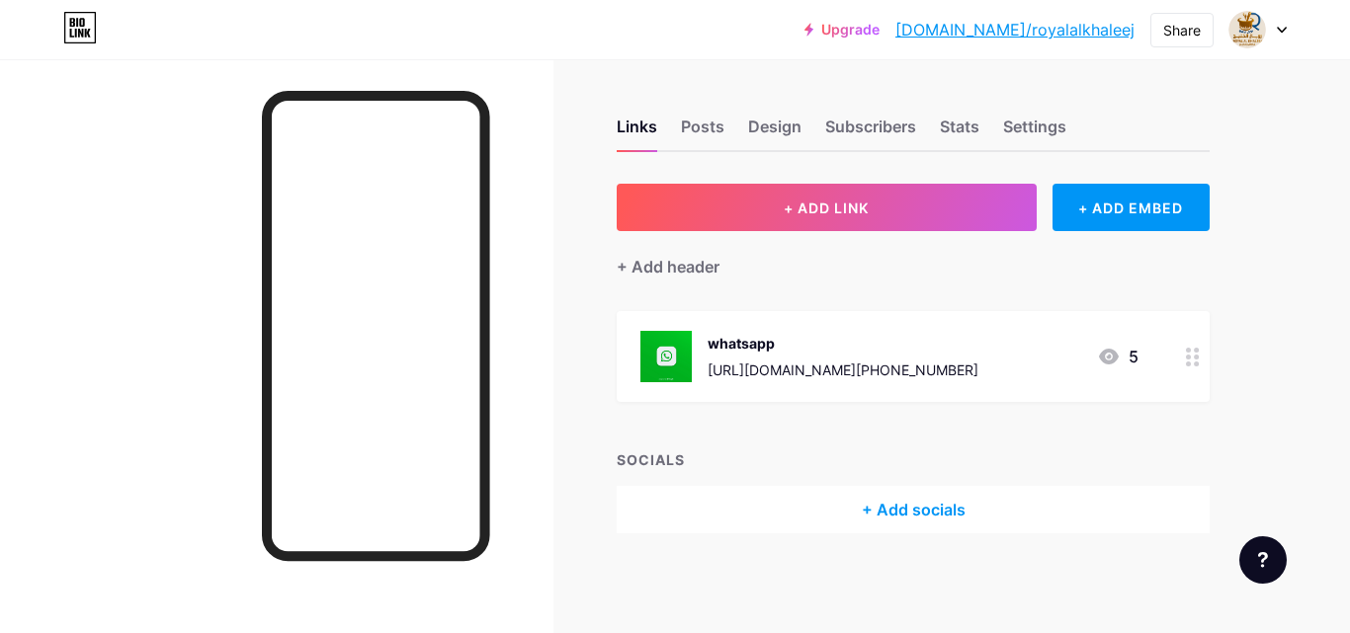
click at [1167, 356] on div "whatsapp https://api.whatsapp.com/send/?phone=971503094072&text&type=phone_numb…" at bounding box center [913, 356] width 593 height 91
click at [507, 406] on div "Delete" at bounding box center [505, 404] width 42 height 24
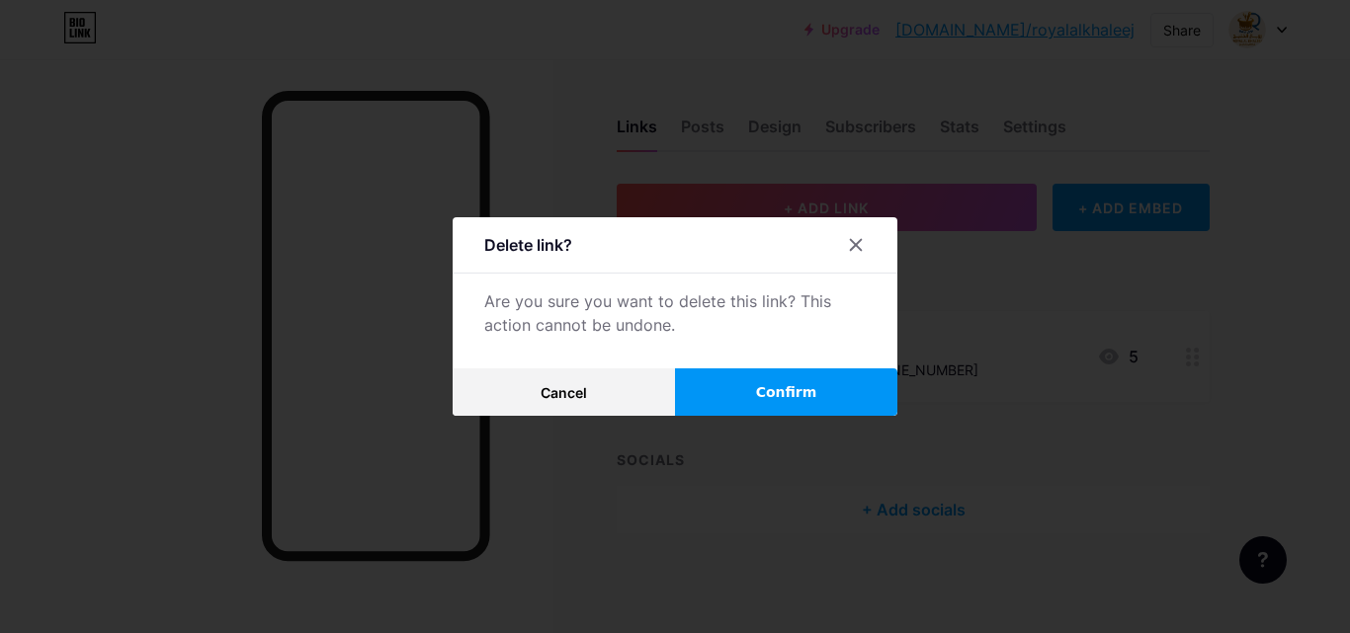
click at [750, 409] on button "Confirm" at bounding box center [786, 392] width 222 height 47
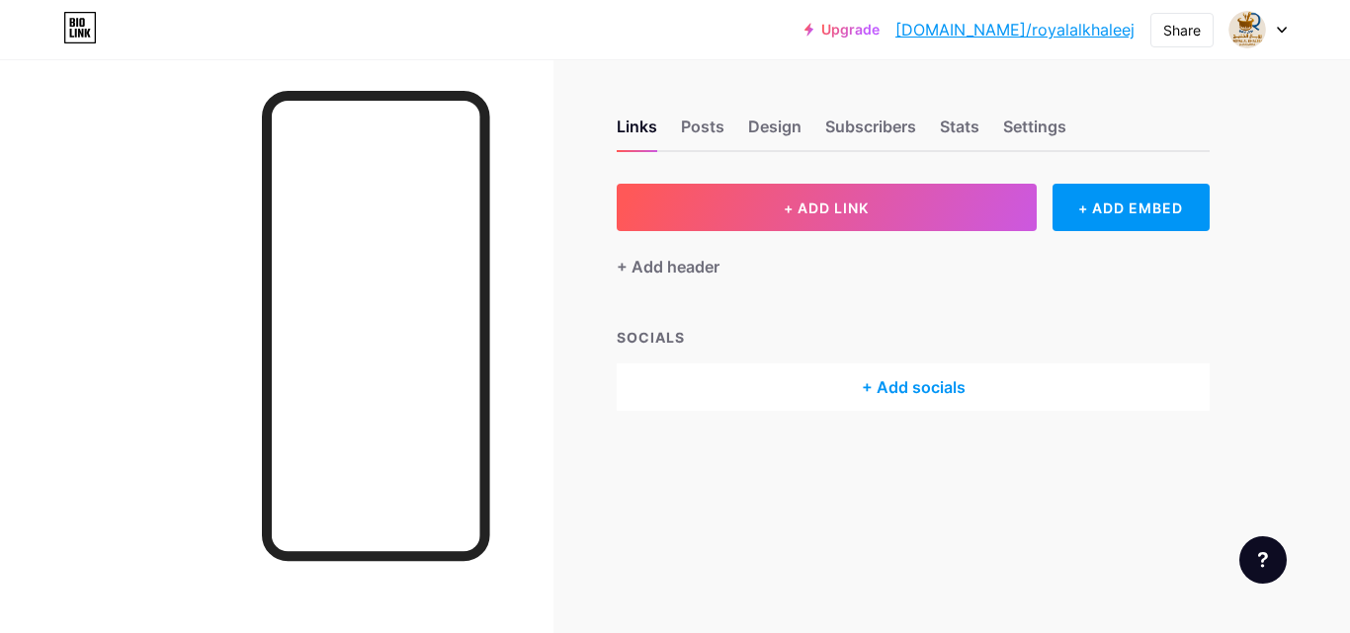
click at [1023, 31] on link "[DOMAIN_NAME]/royalalkhaleej" at bounding box center [1014, 30] width 239 height 24
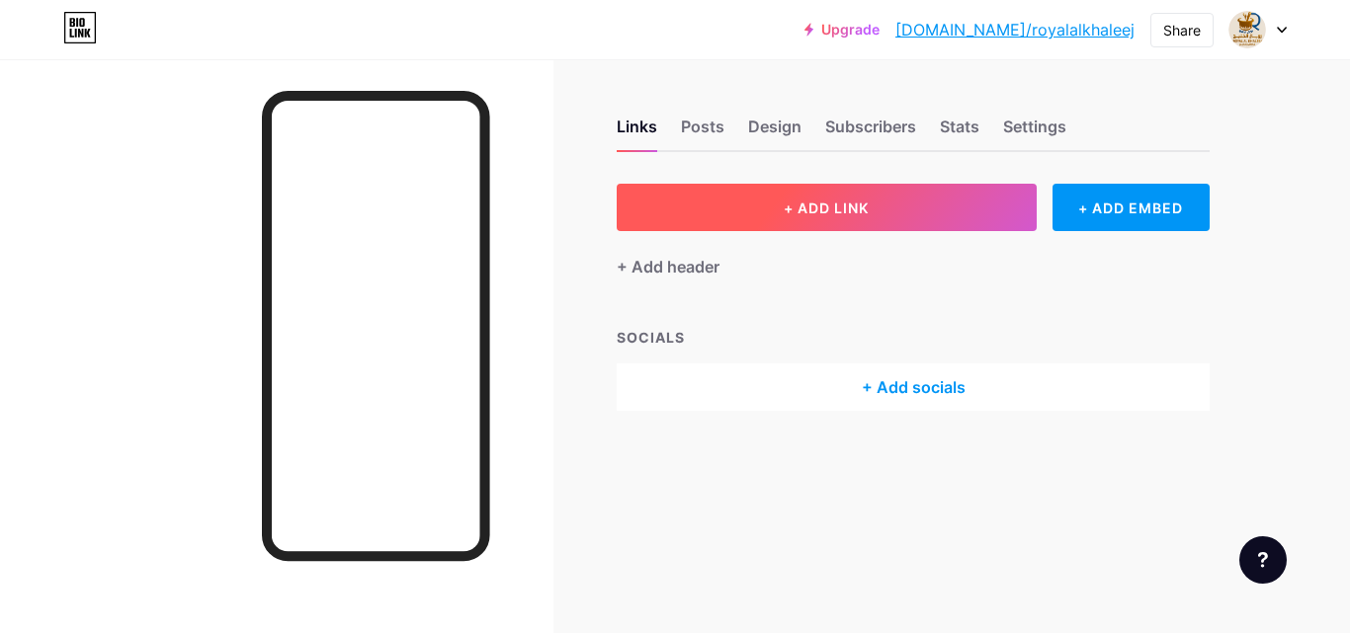
click at [794, 220] on button "+ ADD LINK" at bounding box center [827, 207] width 420 height 47
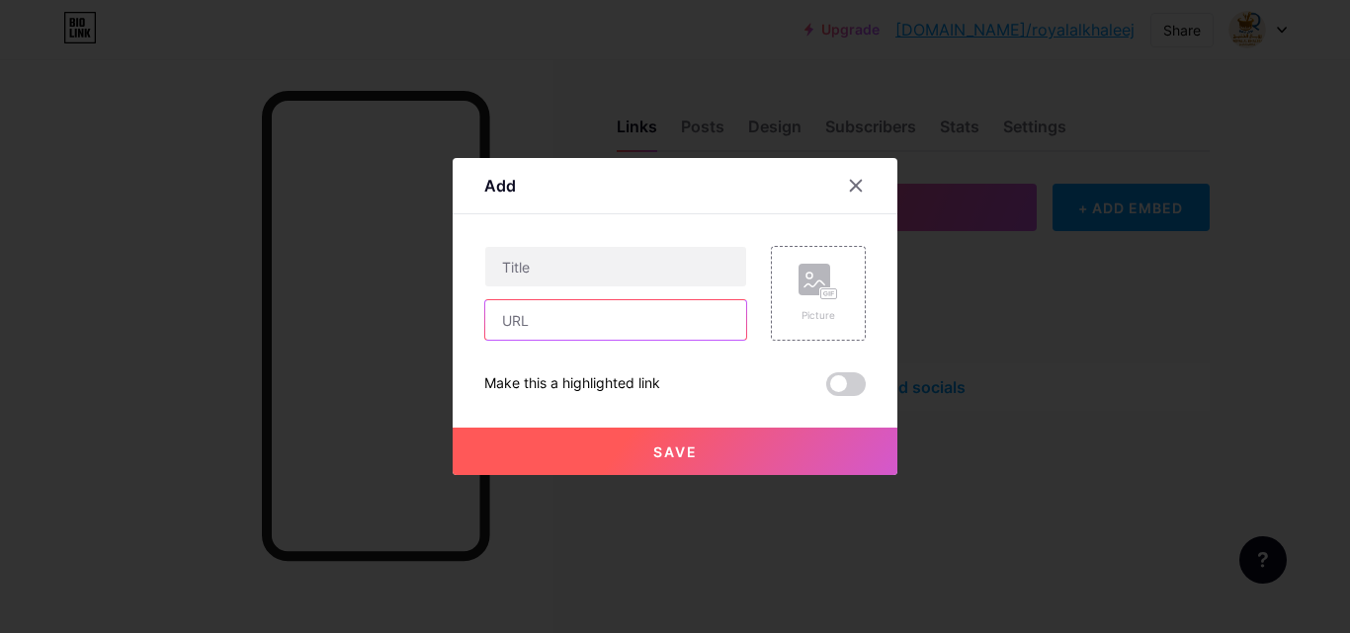
click at [599, 319] on input "text" at bounding box center [615, 320] width 261 height 40
paste input "[URL][DOMAIN_NAME]"
type input "[URL][DOMAIN_NAME]"
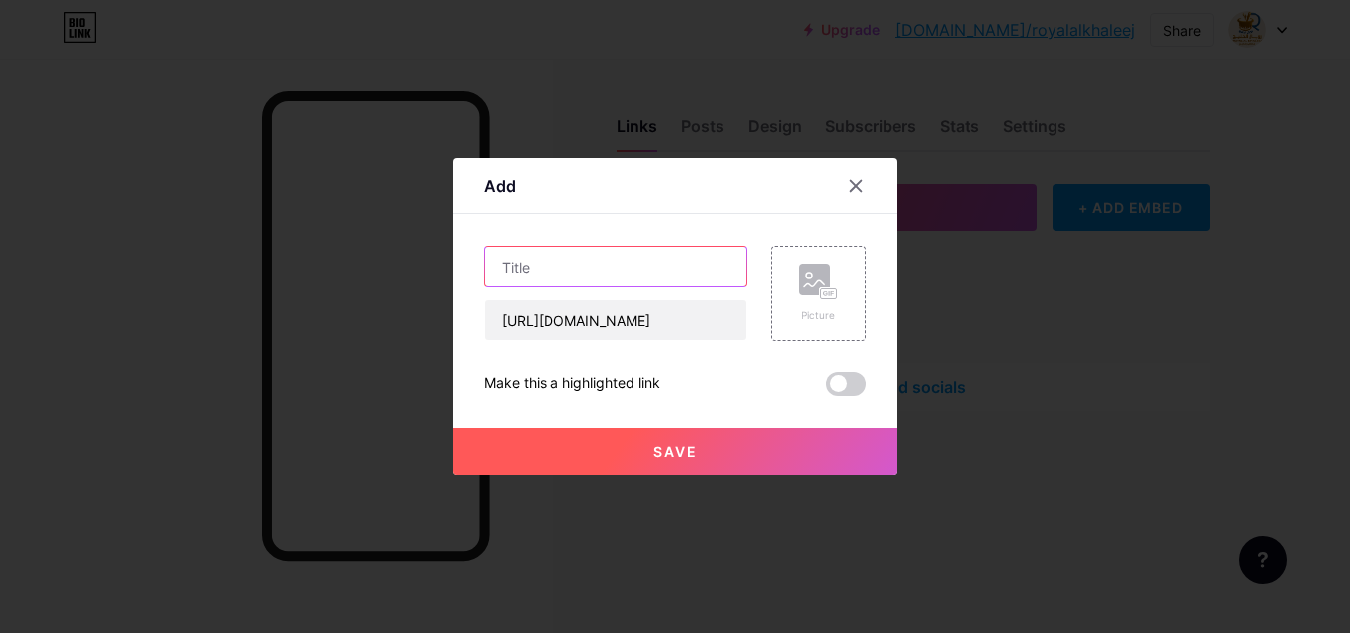
click at [588, 272] on input "text" at bounding box center [615, 267] width 261 height 40
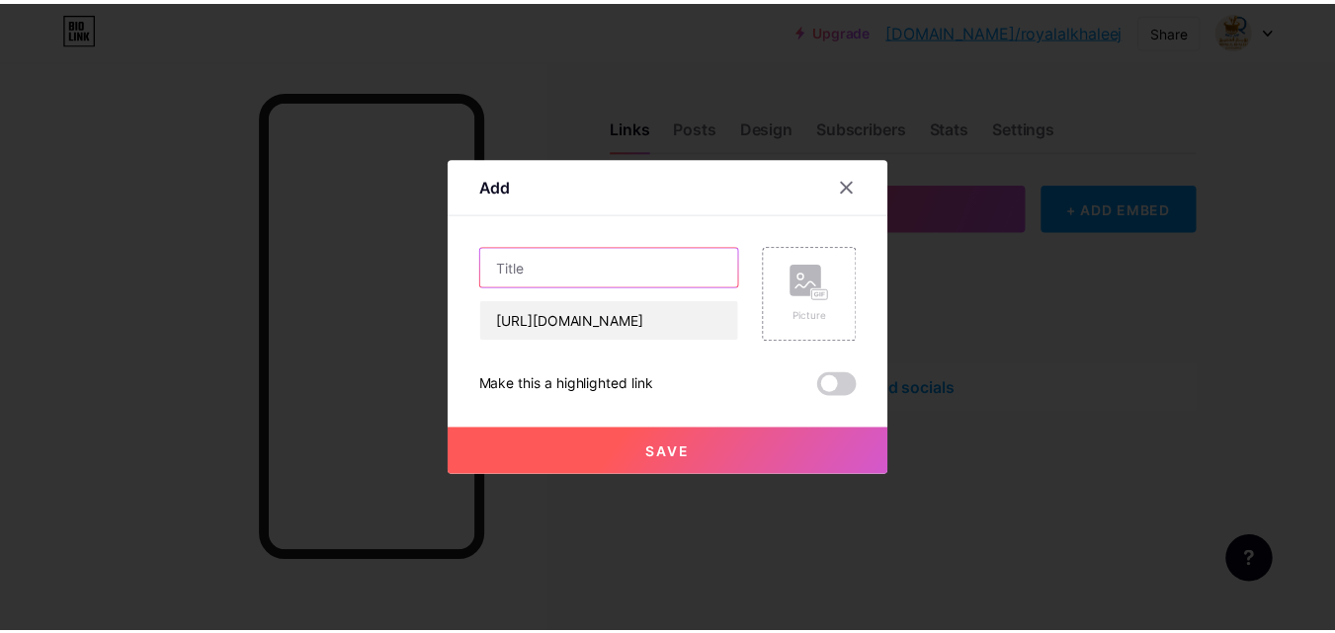
scroll to position [0, 0]
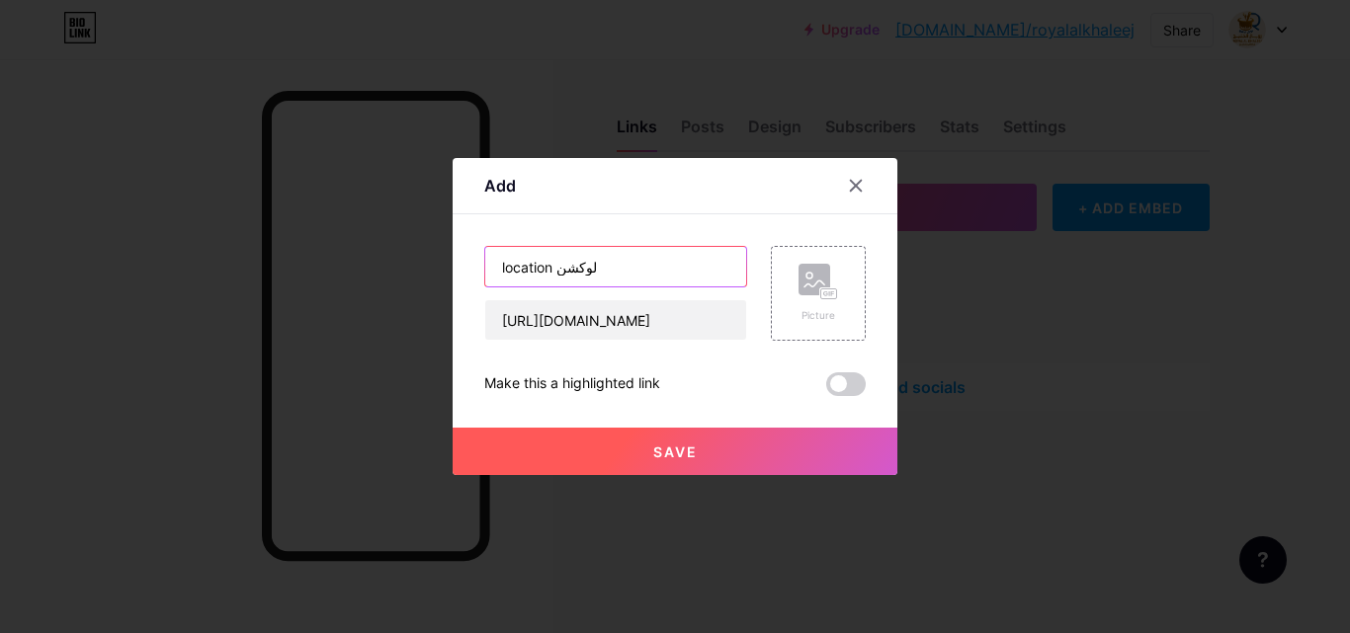
type input "location لوكشن"
click at [798, 298] on icon at bounding box center [818, 282] width 40 height 37
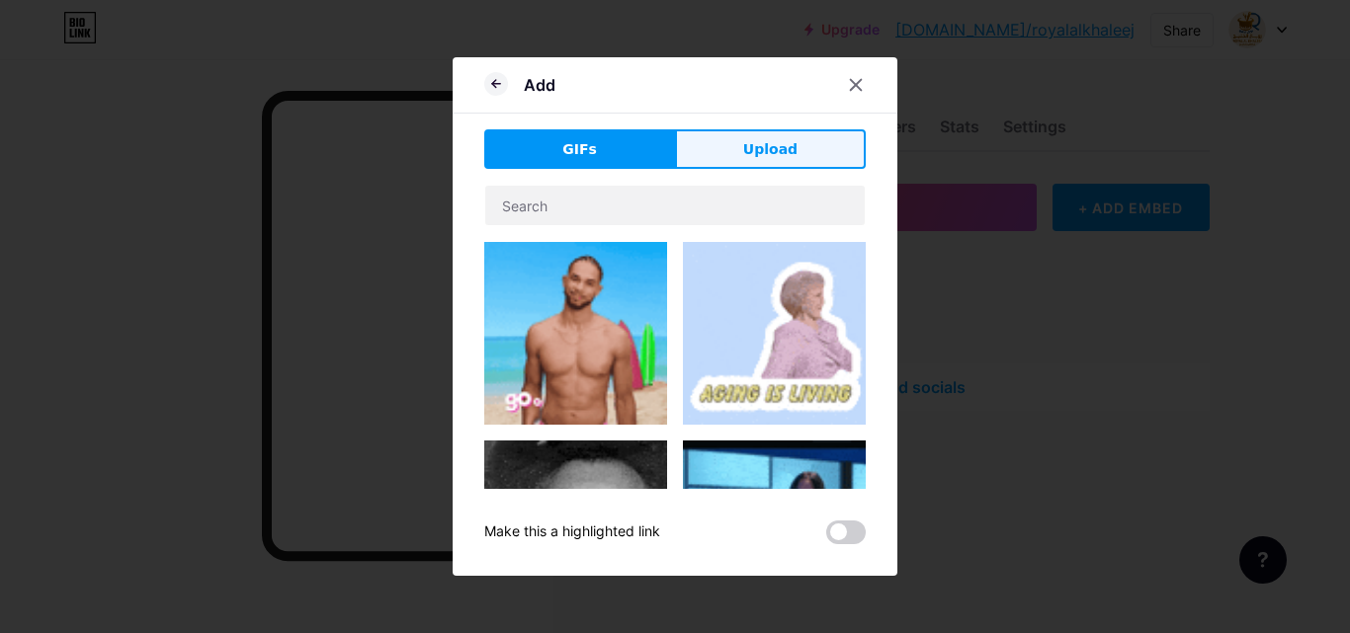
click at [719, 151] on button "Upload" at bounding box center [770, 149] width 191 height 40
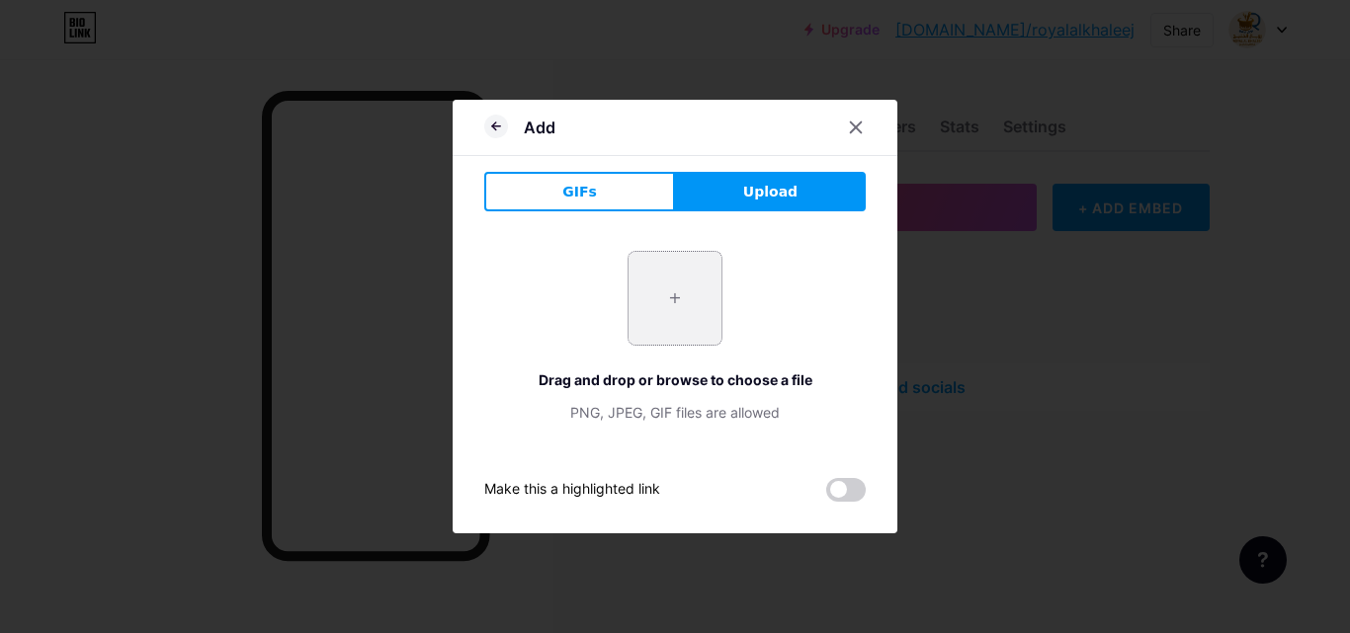
click at [657, 300] on input "file" at bounding box center [674, 298] width 93 height 93
type input "C:\fakepath\red-location-symbol-world-map-L8ZP9m7-600.jpg"
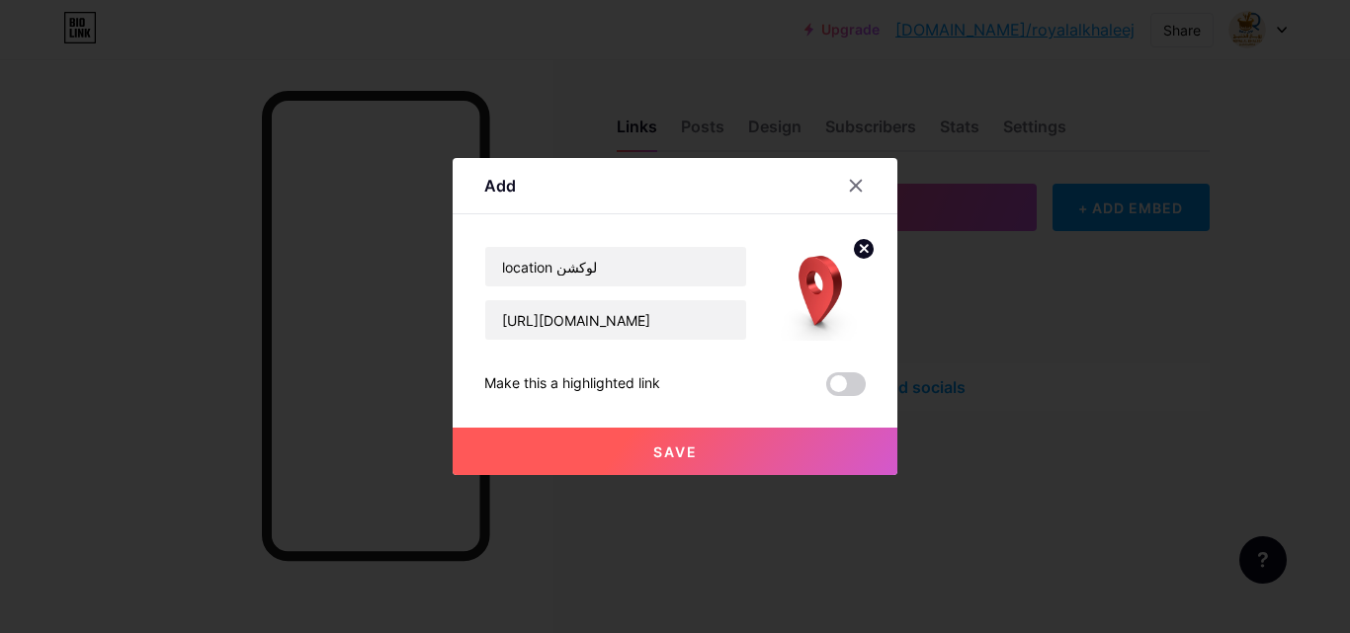
click at [675, 449] on span "Save" at bounding box center [675, 452] width 44 height 17
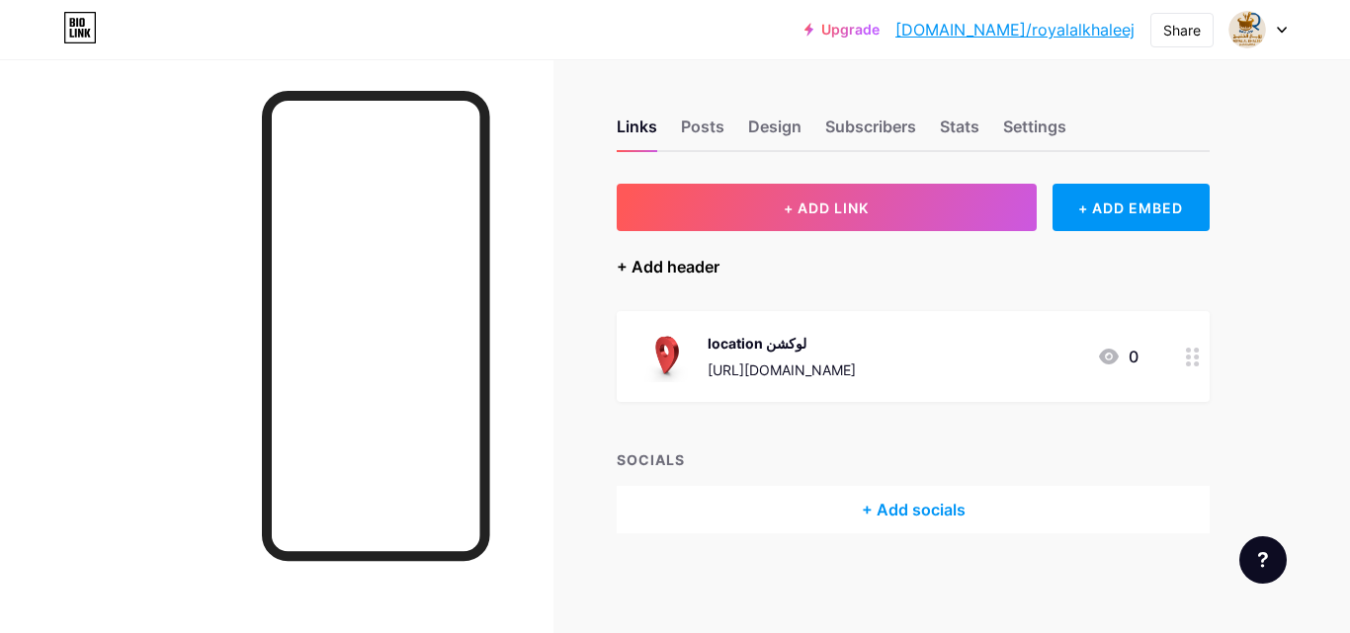
click at [678, 271] on div "+ Add header" at bounding box center [668, 267] width 103 height 24
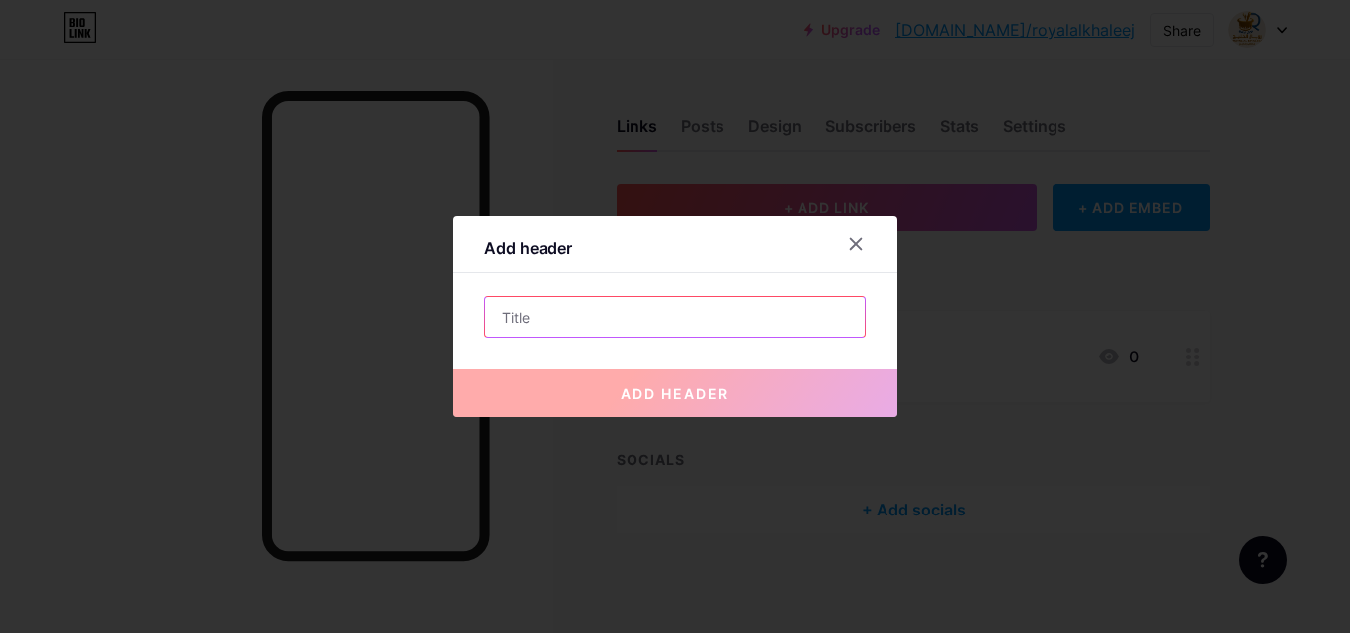
click at [619, 318] on input "text" at bounding box center [674, 317] width 379 height 40
paste input "0542550565"
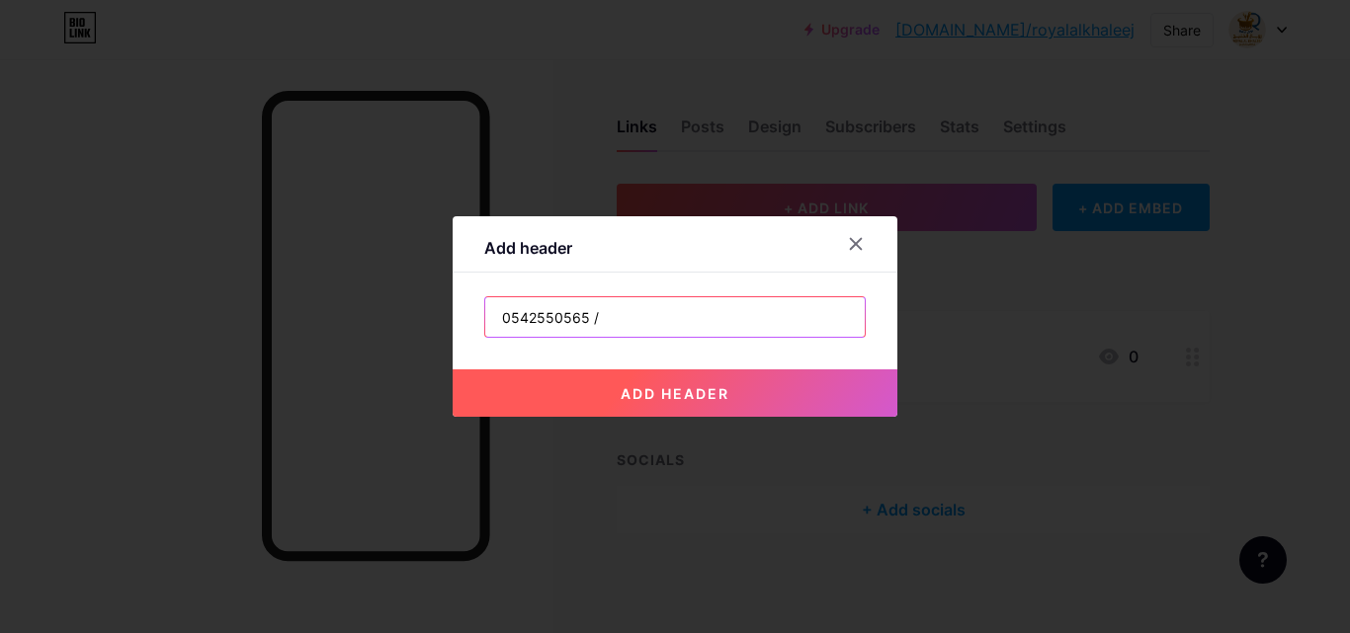
paste input "024919109"
type input "0542550565 / 024919109"
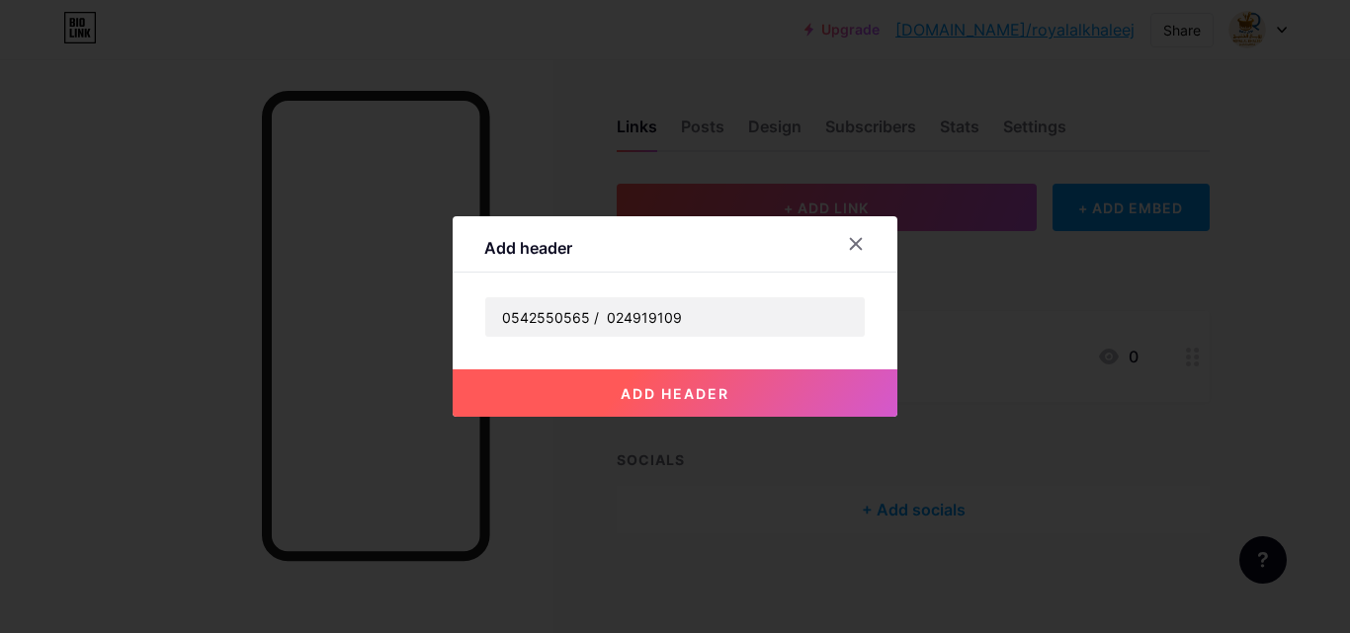
click at [640, 385] on span "add header" at bounding box center [675, 393] width 109 height 17
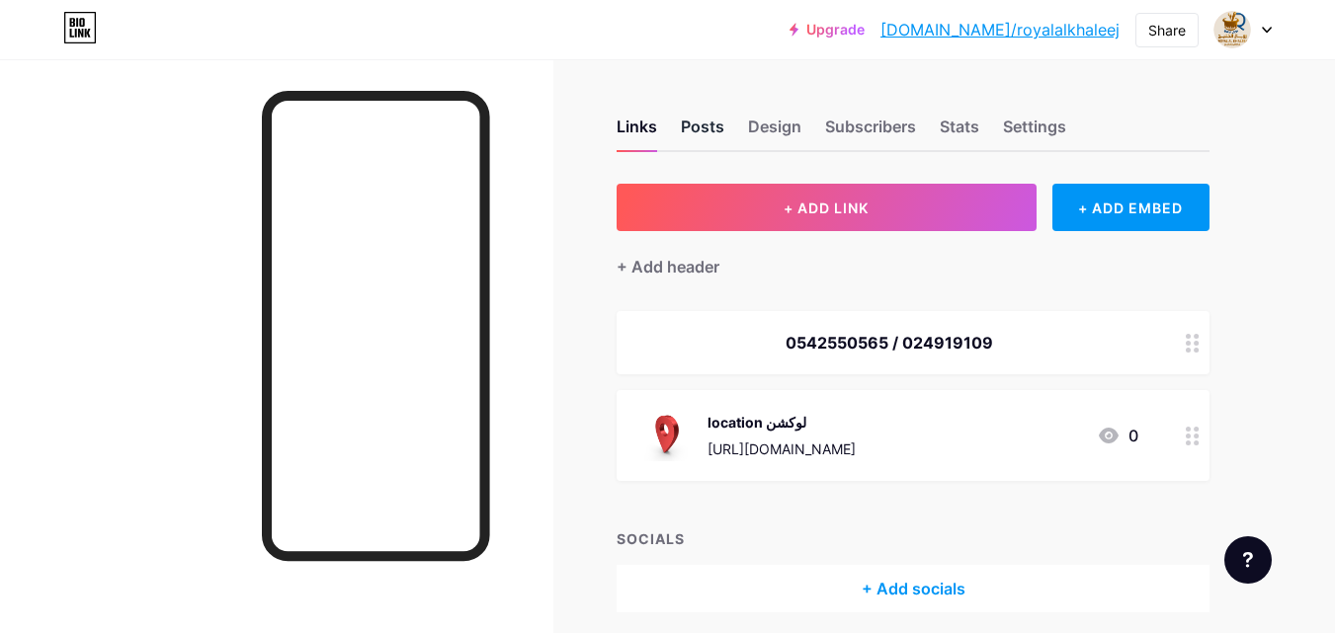
click at [691, 122] on div "Posts" at bounding box center [702, 133] width 43 height 36
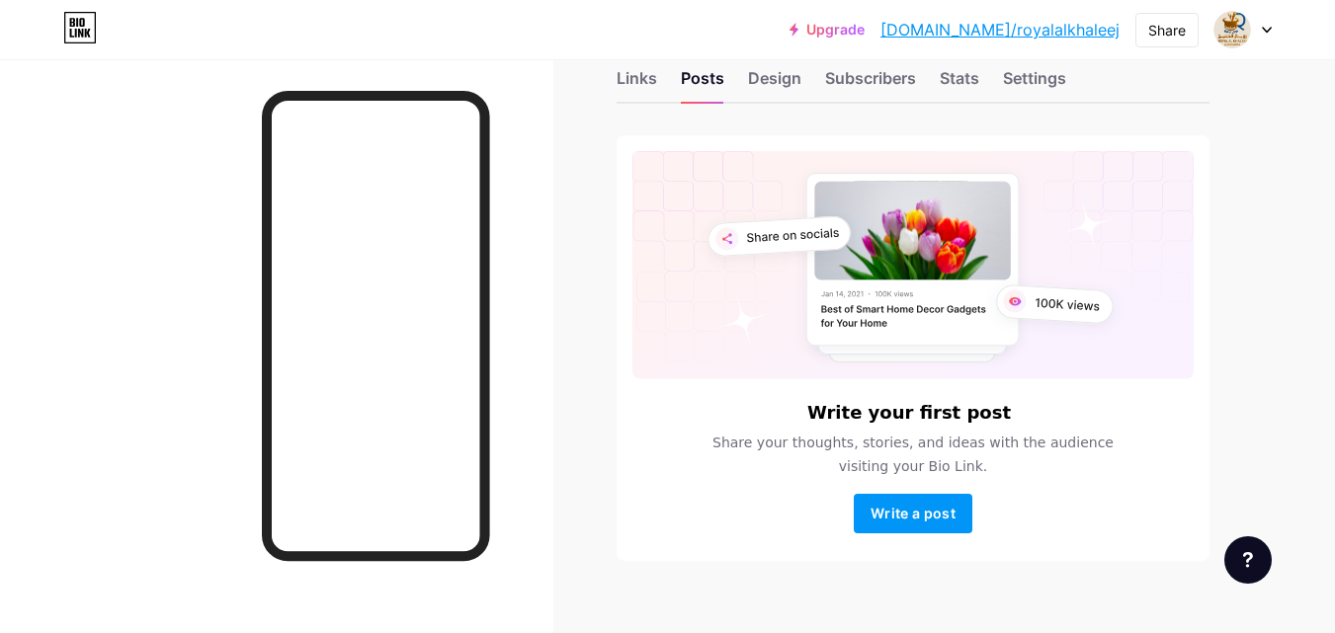
scroll to position [75, 0]
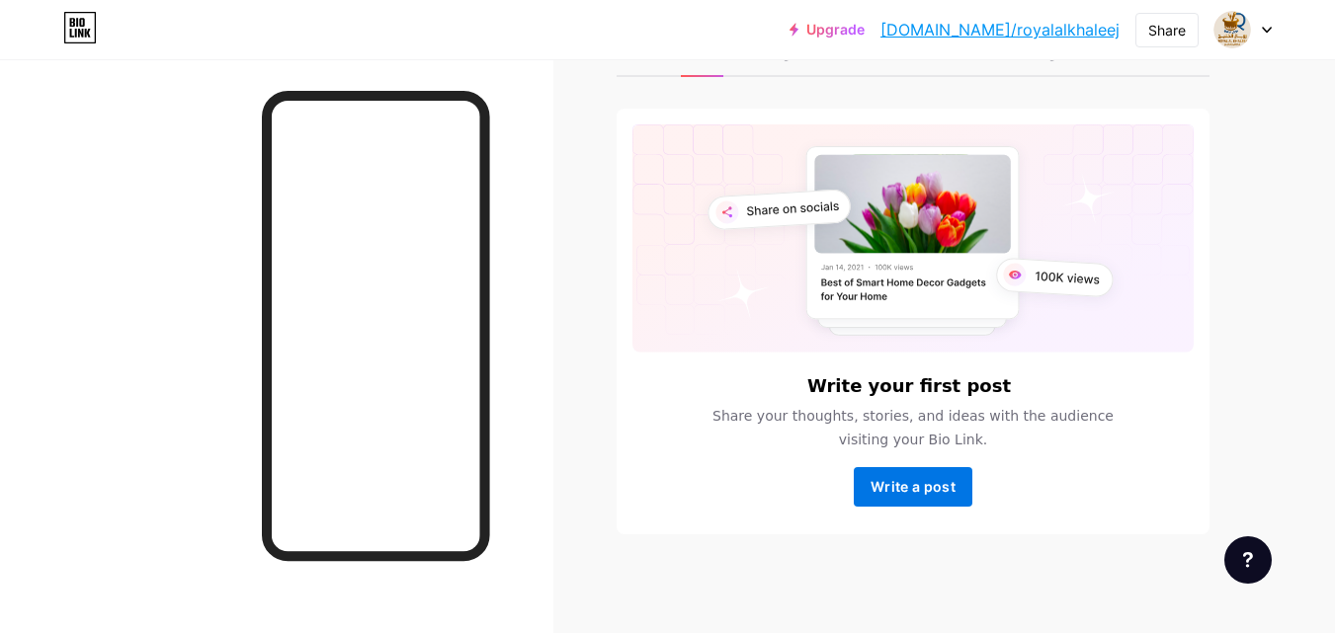
click at [910, 482] on span "Write a post" at bounding box center [913, 486] width 85 height 17
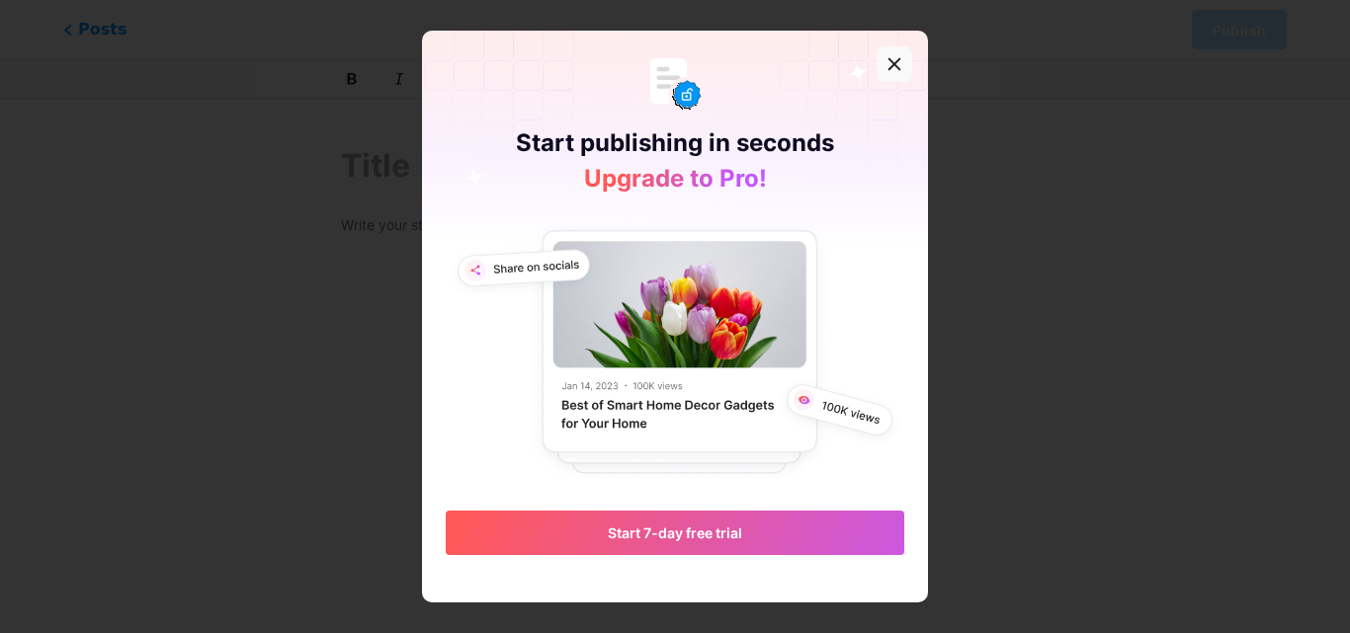
click at [890, 63] on icon at bounding box center [894, 64] width 16 height 16
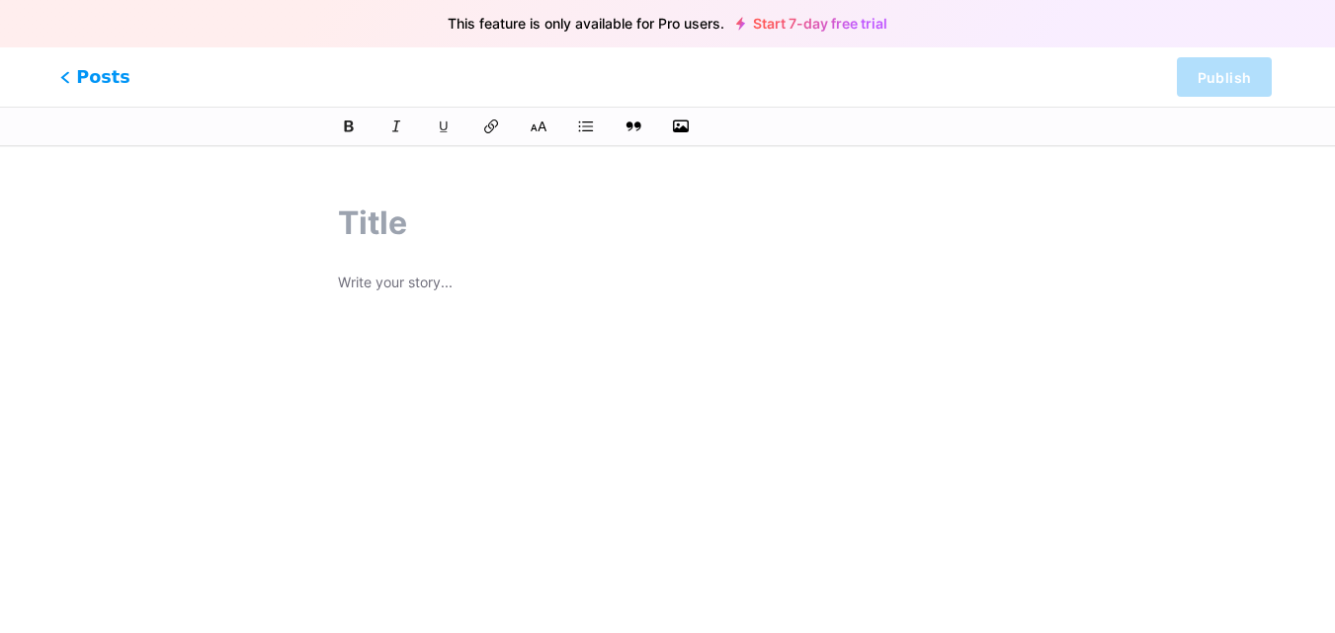
click at [83, 74] on span "Posts" at bounding box center [95, 77] width 70 height 26
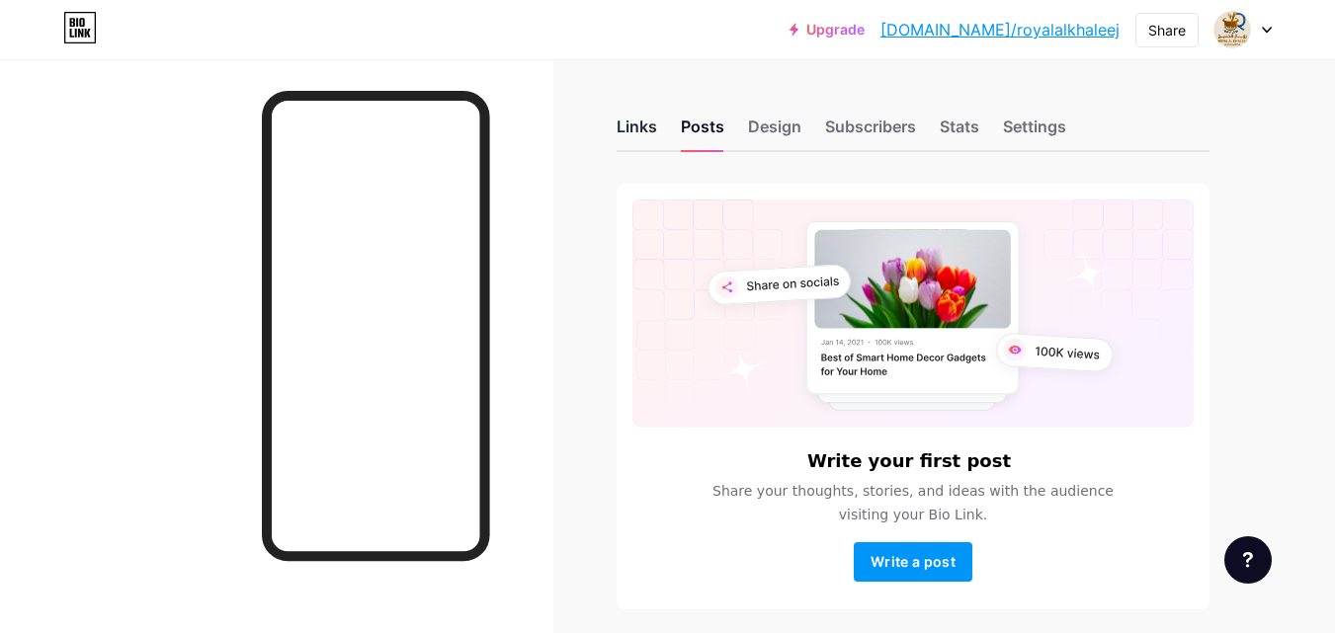
click at [654, 132] on div "Links" at bounding box center [637, 133] width 41 height 36
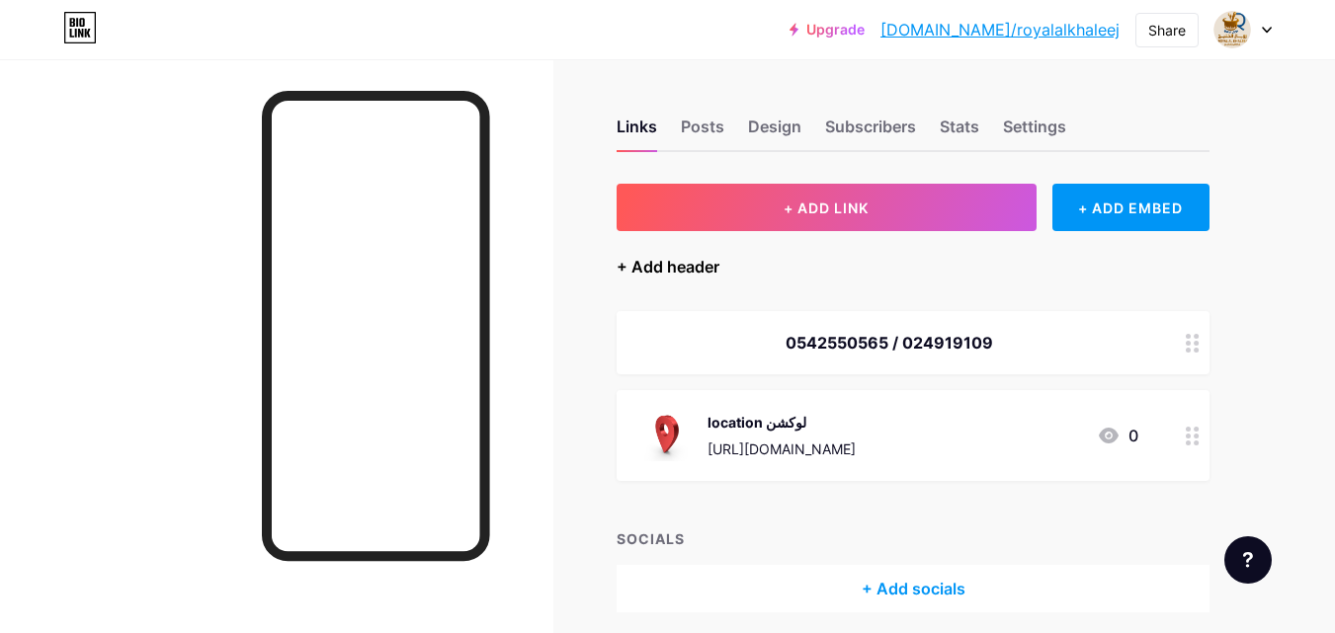
click at [688, 260] on div "+ Add header" at bounding box center [668, 267] width 103 height 24
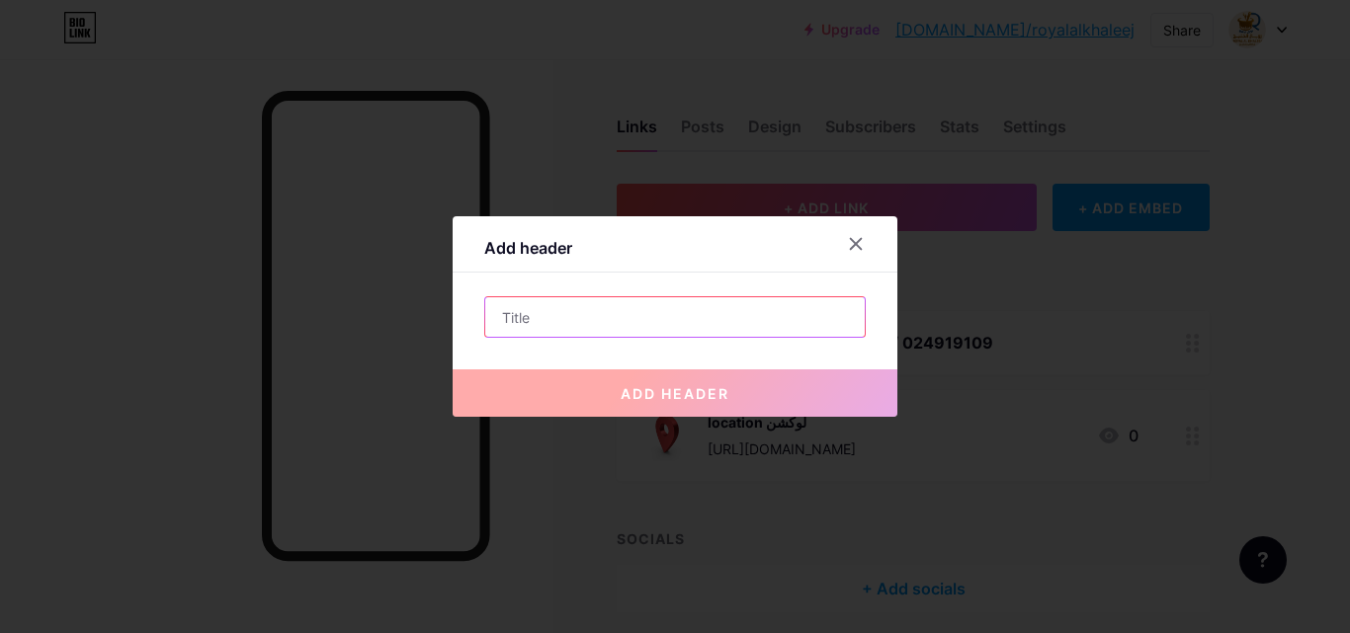
click at [541, 324] on input "text" at bounding box center [674, 317] width 379 height 40
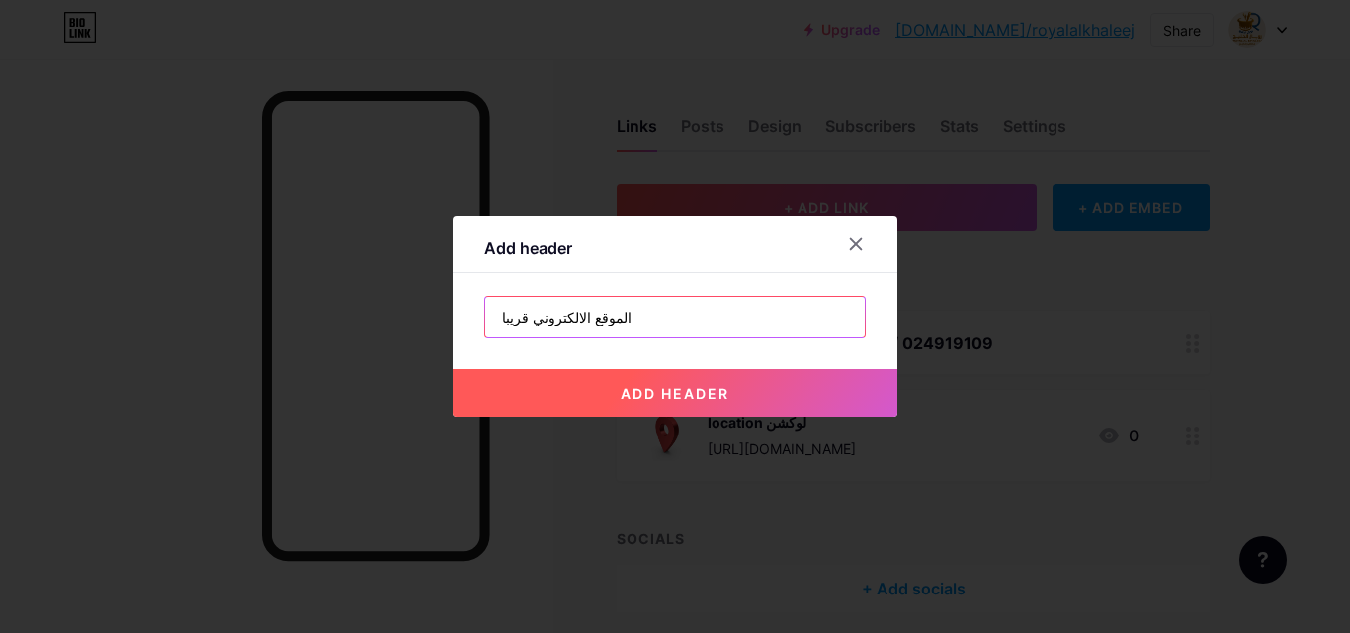
type input "الموقع الالكتروني قريبا"
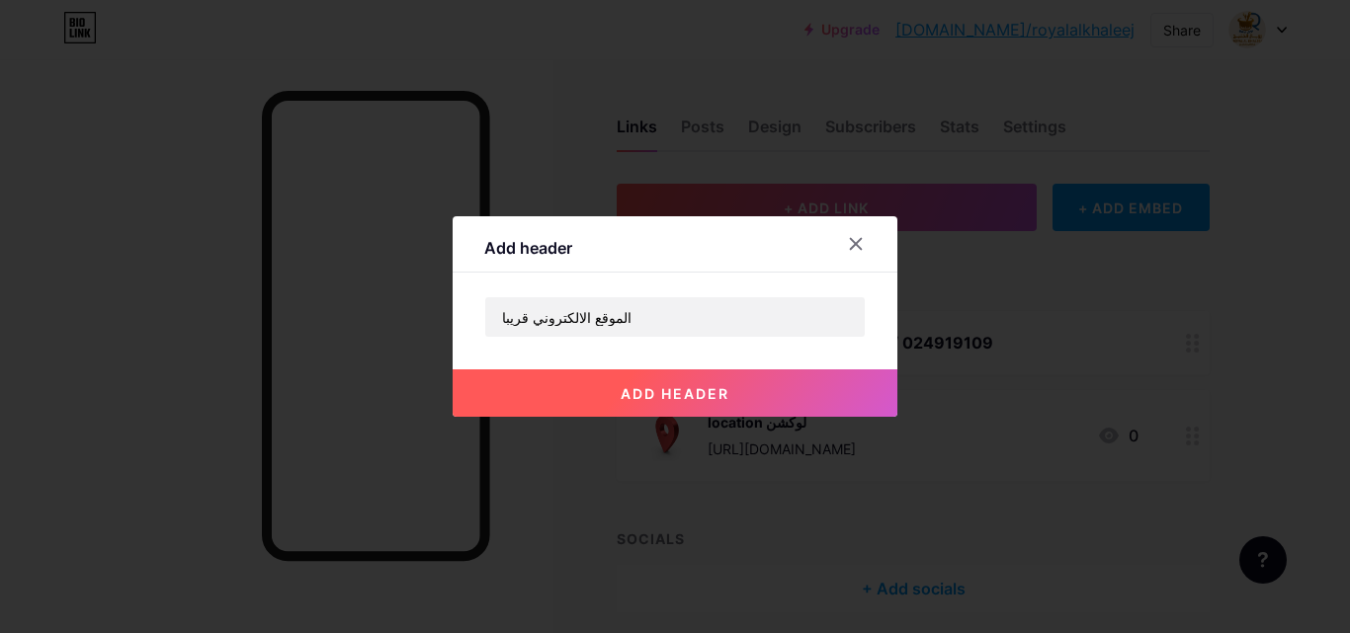
click at [638, 395] on span "add header" at bounding box center [675, 393] width 109 height 17
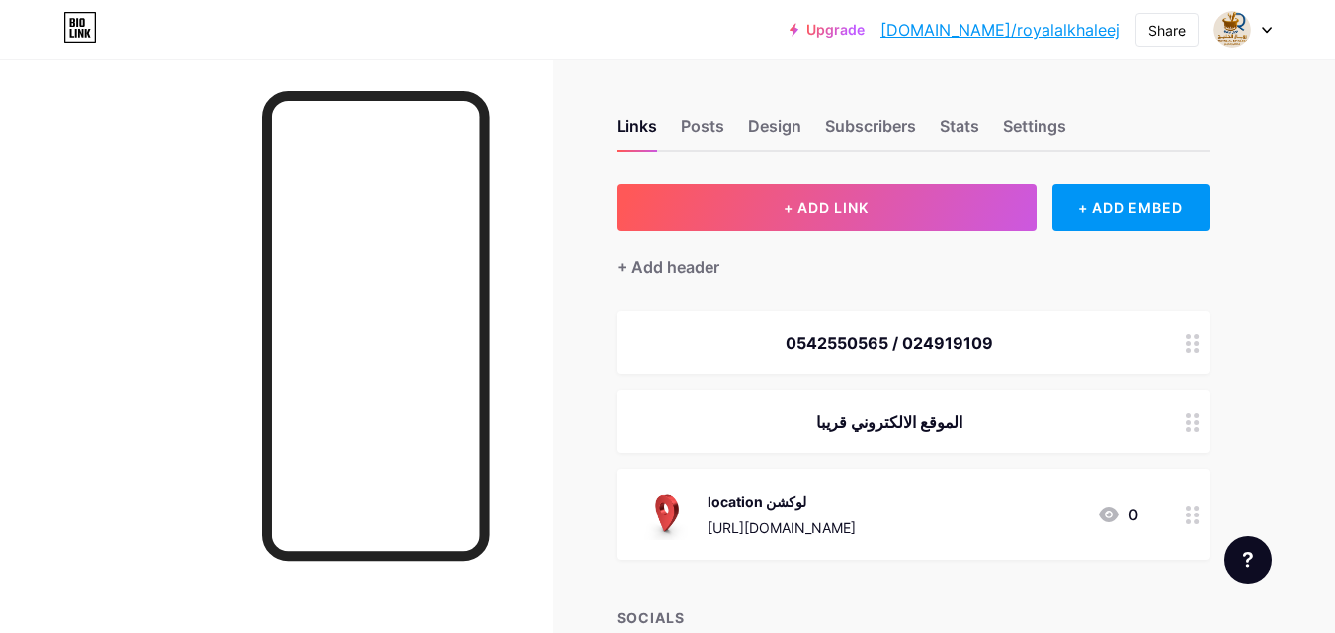
click at [1033, 31] on link "[DOMAIN_NAME]/royalalkhaleej" at bounding box center [999, 30] width 239 height 24
click at [947, 405] on div "الموقع الالكتروني قريبا" at bounding box center [913, 421] width 593 height 63
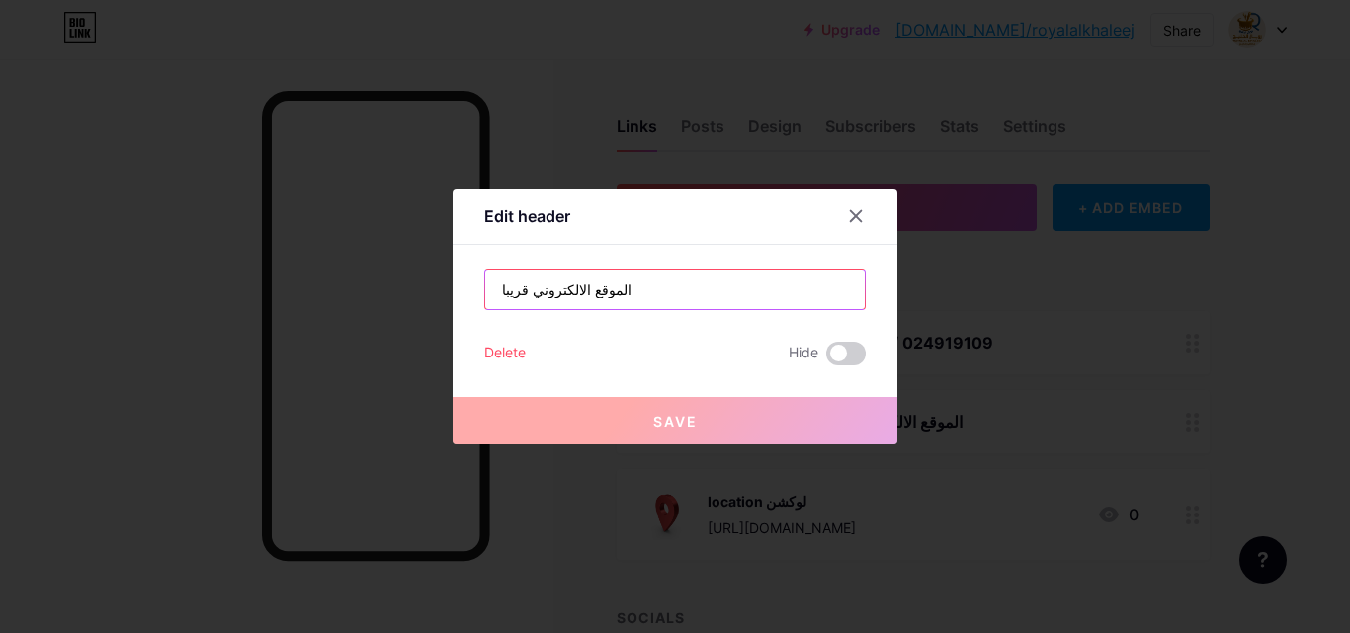
click at [679, 288] on input "الموقع الالكتروني قريبا" at bounding box center [674, 290] width 379 height 40
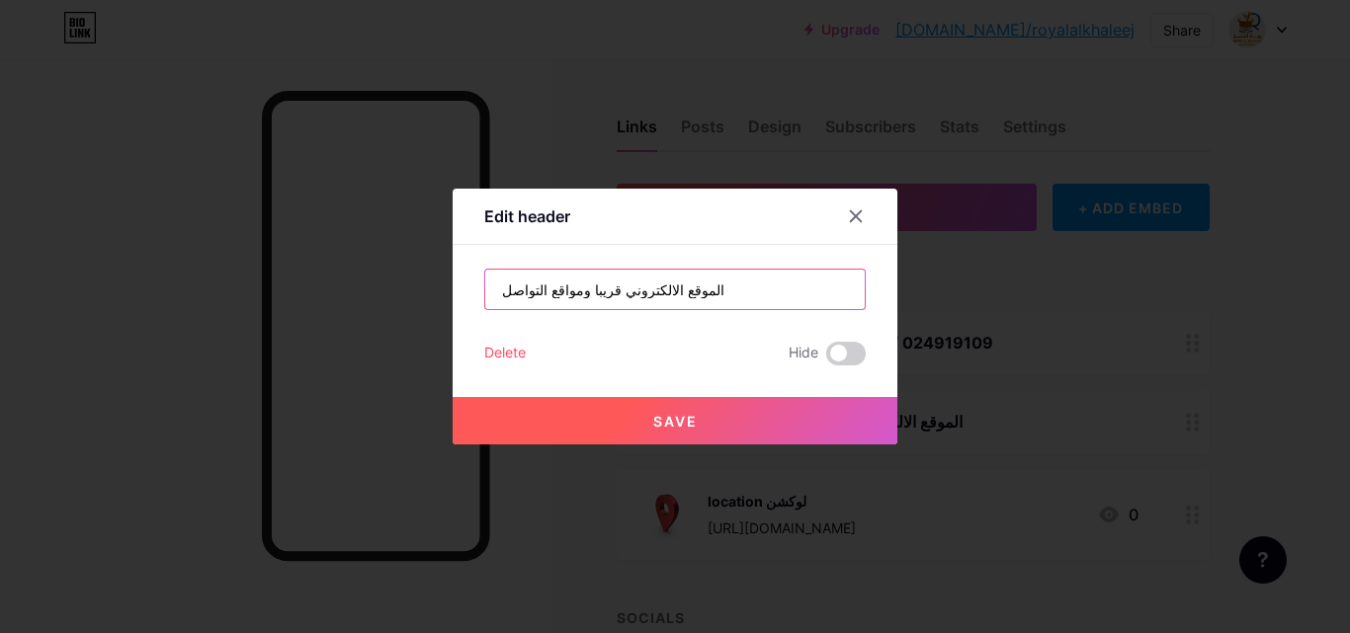
drag, startPoint x: 604, startPoint y: 295, endPoint x: 574, endPoint y: 295, distance: 29.6
click at [574, 295] on input "الموقع الالكتروني قريبا ومواقع التواصل" at bounding box center [674, 290] width 379 height 40
click at [686, 283] on input "الموقع الالكترونيومواقع التواصل" at bounding box center [674, 290] width 379 height 40
paste input "قريبا"
click at [596, 294] on input "الموقع الالكترونيومواقع التواصل قريبا" at bounding box center [674, 290] width 379 height 40
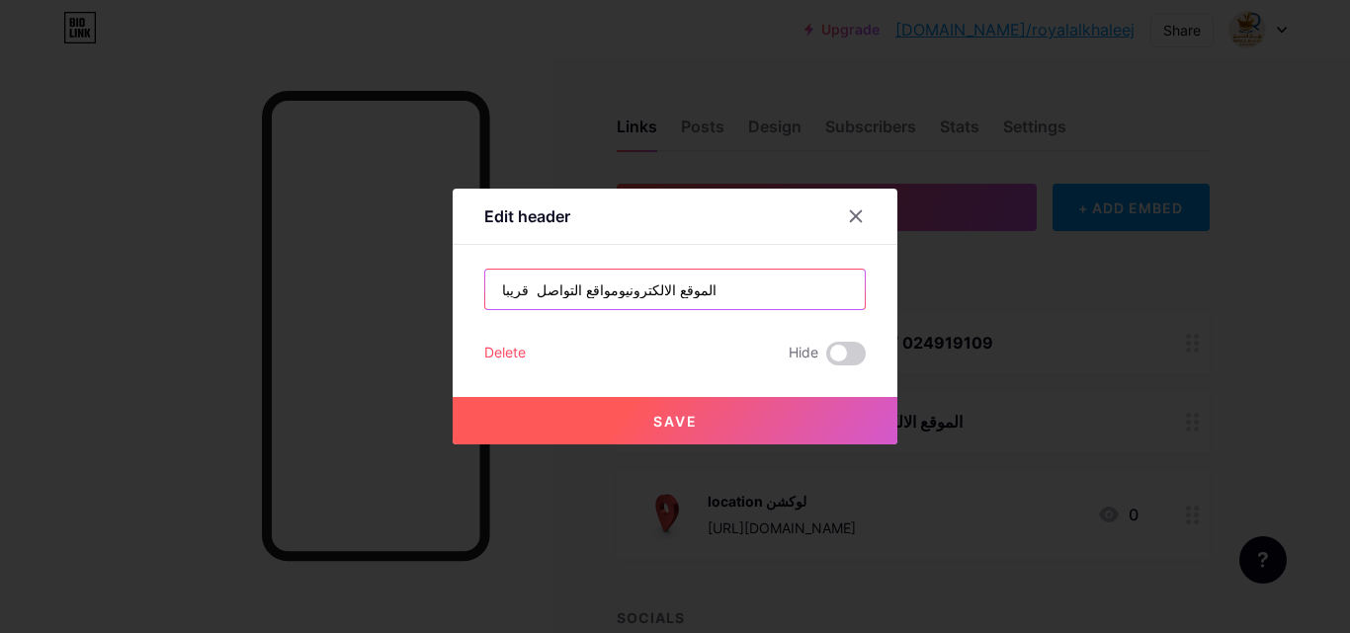
click at [603, 293] on input "الموقع الالكترونيومواقع التواصل قريبا" at bounding box center [674, 290] width 379 height 40
click at [600, 291] on input "الموقع الالكترونيومواقع التواصل قريبا" at bounding box center [674, 290] width 379 height 40
click at [603, 292] on input "الموقع الالكترونيومواقع التواصل قريبا" at bounding box center [674, 290] width 379 height 40
click at [601, 292] on input "الموقع الالكترون يومواقع التواصل قريبا" at bounding box center [674, 290] width 379 height 40
type input "الموقع الالكتروني ومواقع التواصل قريبا"
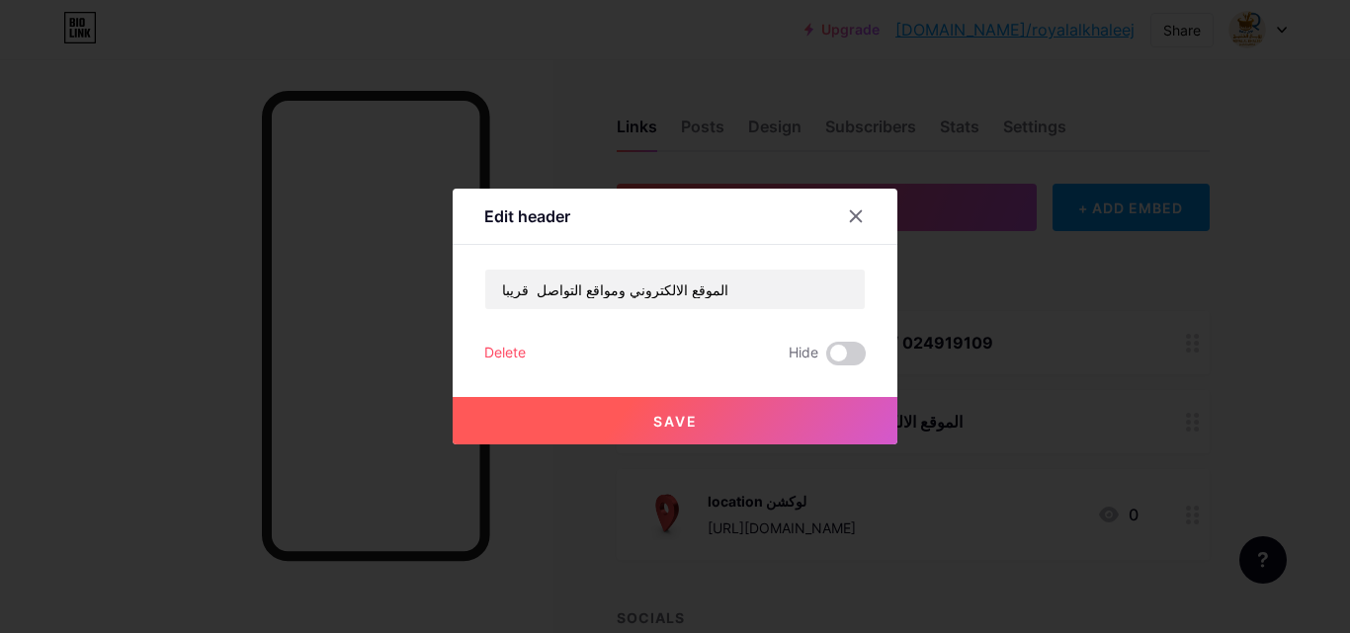
click at [719, 425] on button "Save" at bounding box center [675, 420] width 445 height 47
